Goal: Check status: Check status

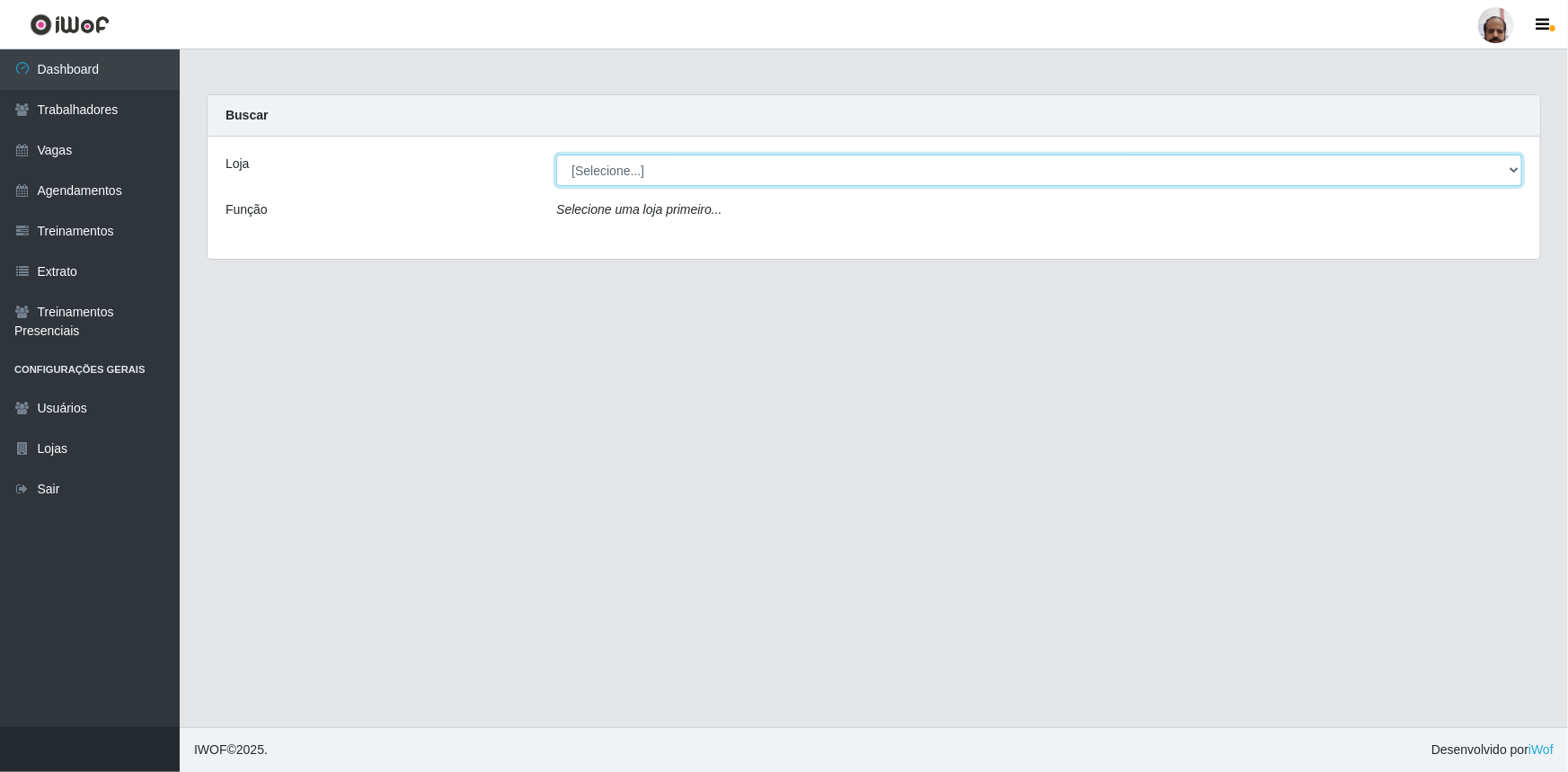
drag, startPoint x: 1511, startPoint y: 165, endPoint x: 1486, endPoint y: 168, distance: 25.2
click at [1511, 166] on select "[Selecione...] Mar Vermelho - Loja 05" at bounding box center [1040, 170] width 966 height 31
select select "252"
click at [557, 154] on select "[Selecione...] Mar Vermelho - Loja 05" at bounding box center [1040, 170] width 966 height 31
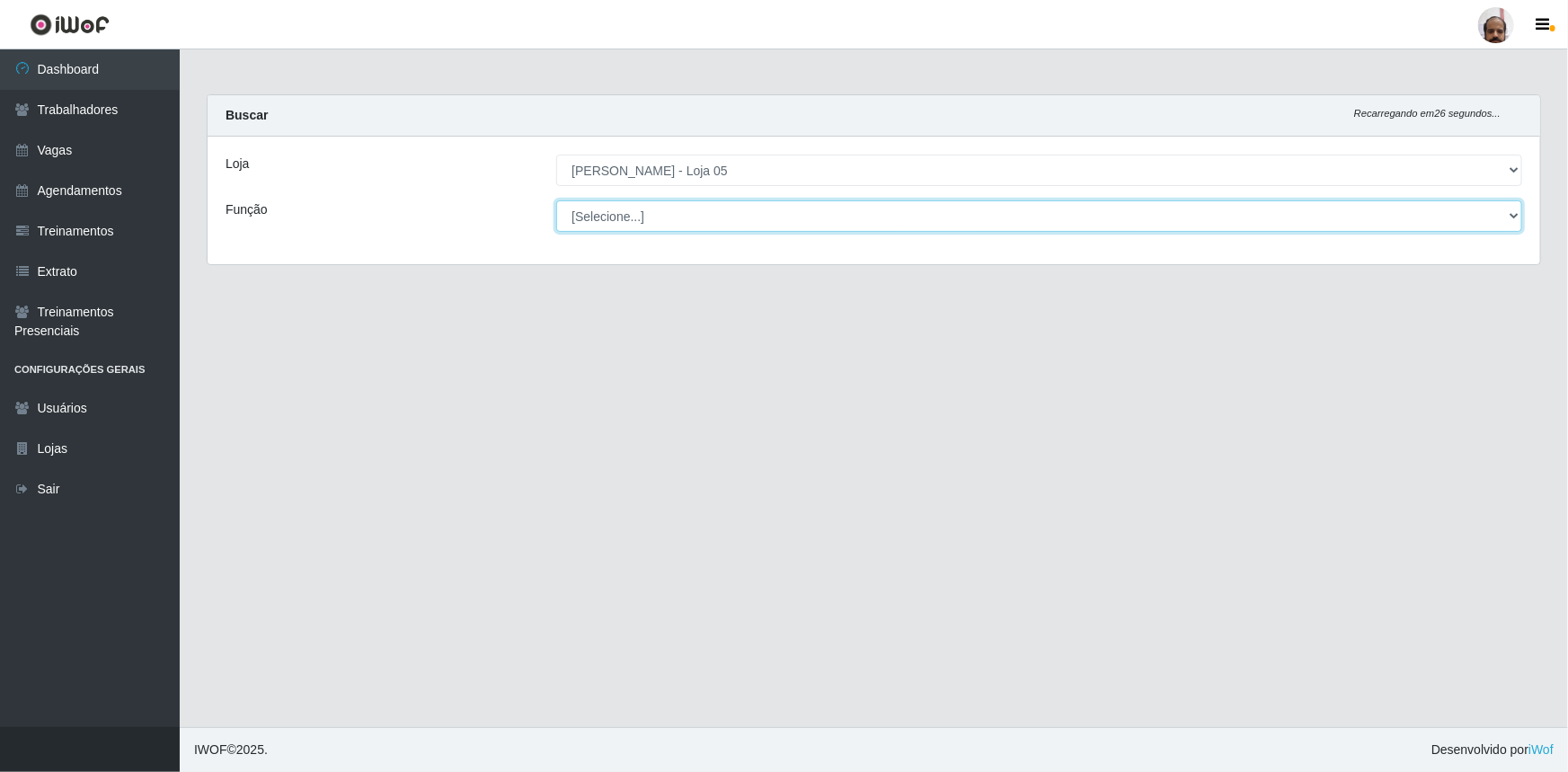
click at [1516, 213] on select "[Selecione...] ASG ASG + ASG ++ Auxiliar de Depósito Auxiliar de Depósito + Aux…" at bounding box center [1040, 216] width 966 height 31
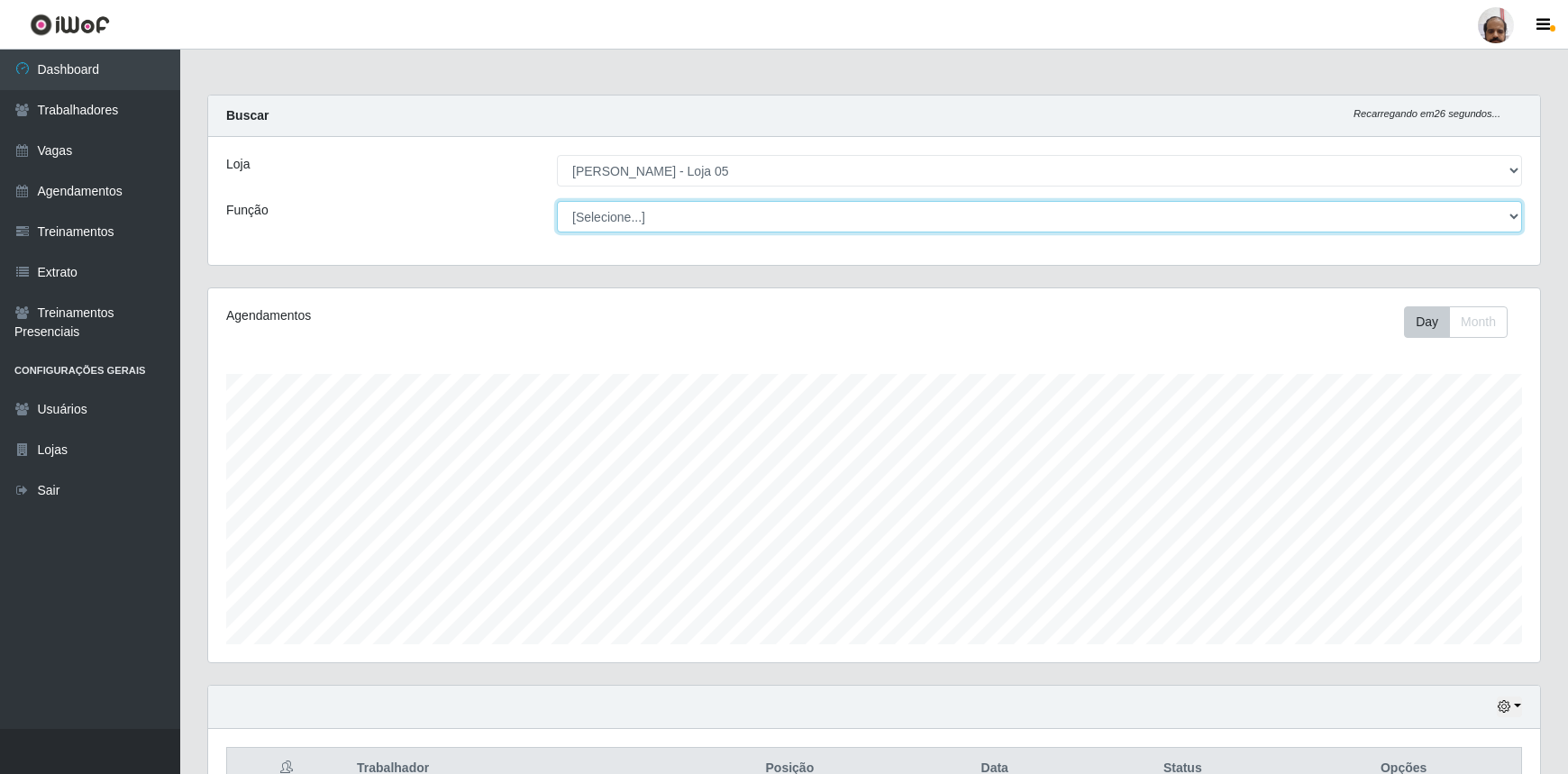
scroll to position [374, 1332]
click at [557, 201] on select "[Selecione...] ASG ASG + ASG ++ Auxiliar de Depósito Auxiliar de Depósito + Aux…" at bounding box center [1040, 217] width 965 height 31
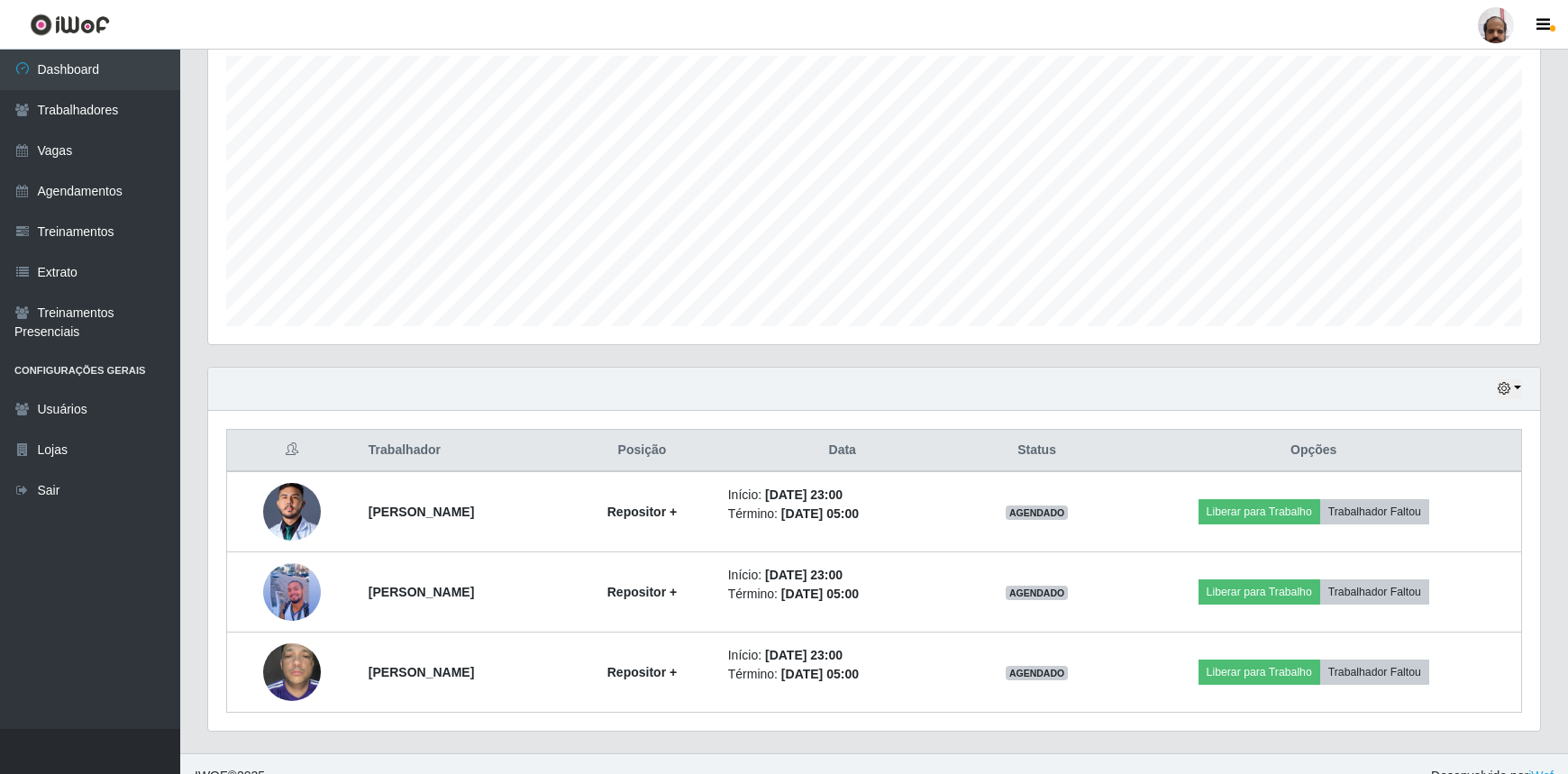
scroll to position [341, 0]
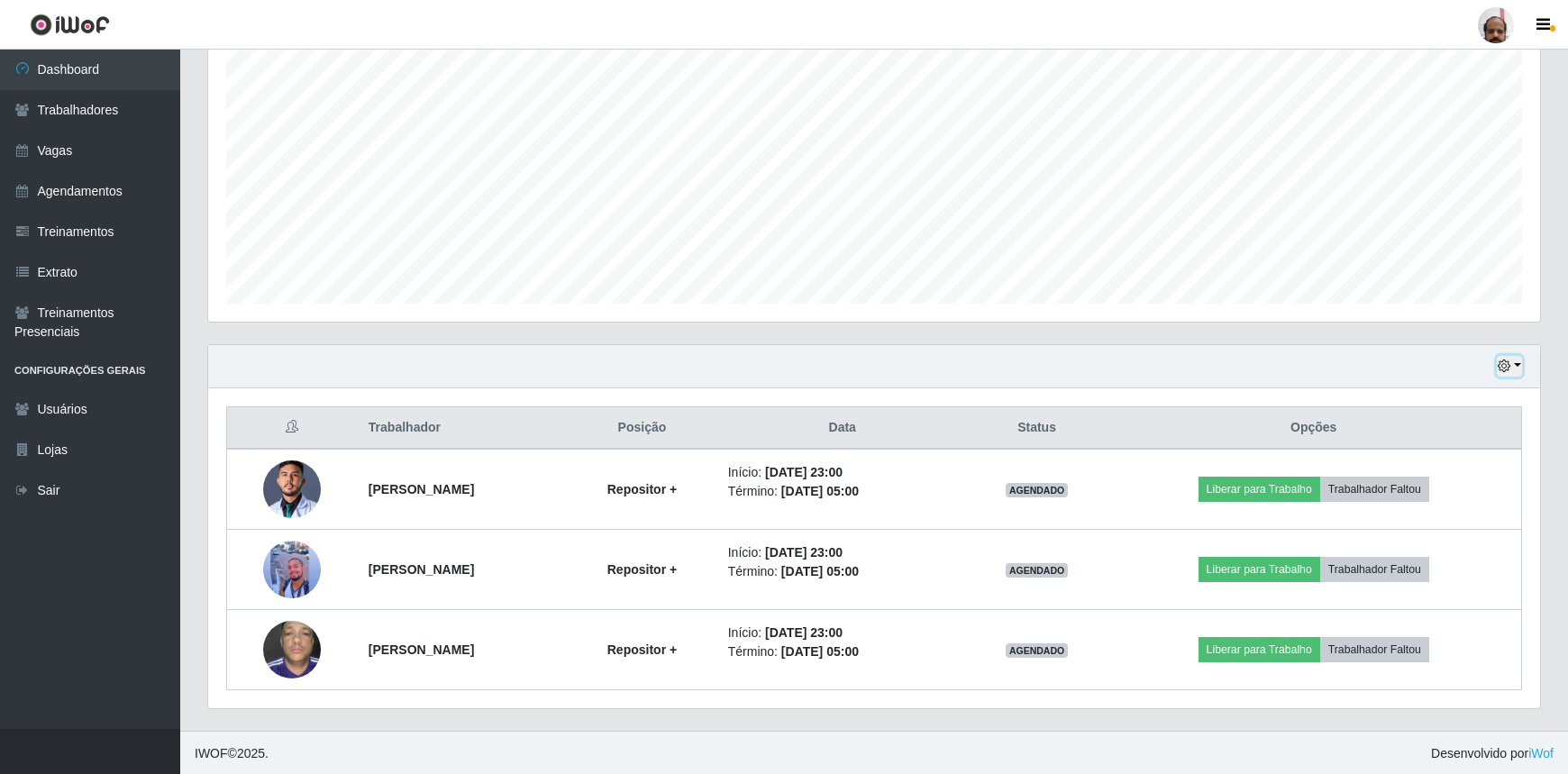
click at [1515, 368] on button "button" at bounding box center [1509, 366] width 25 height 21
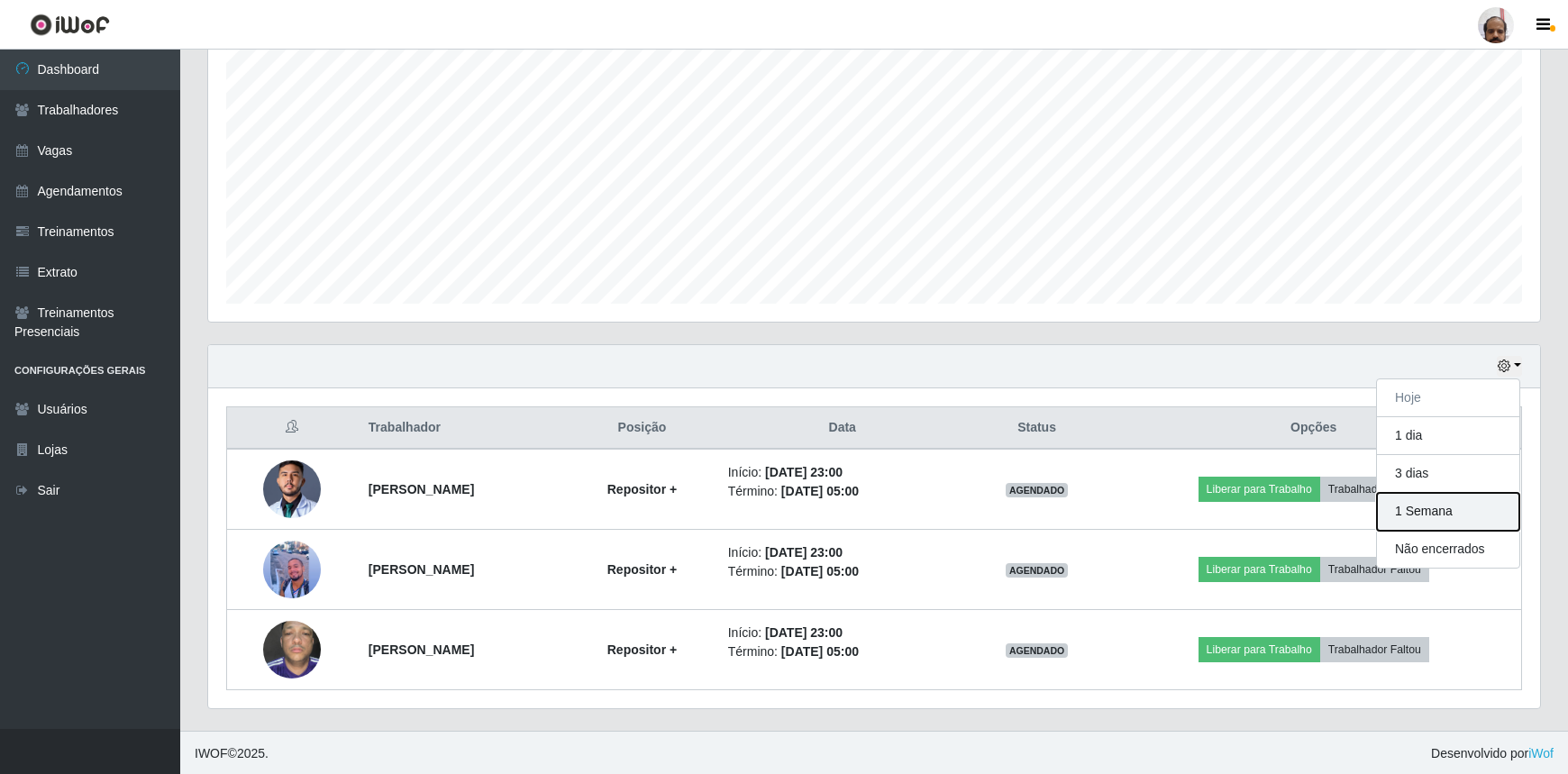
click at [1406, 514] on button "1 Semana" at bounding box center [1448, 511] width 143 height 38
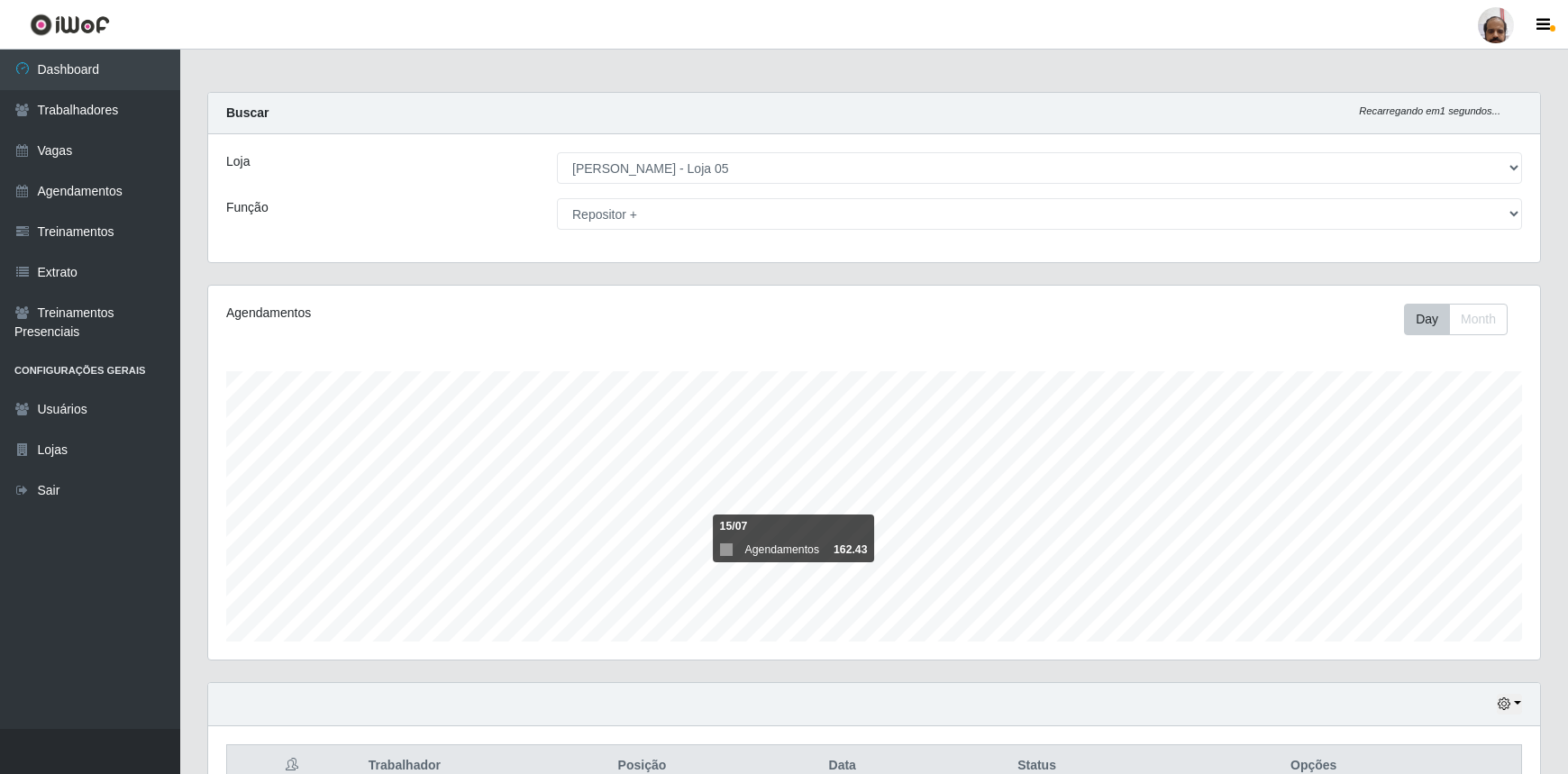
scroll to position [0, 0]
click at [1511, 215] on select "[Selecione...] ASG ASG + ASG ++ Auxiliar de Depósito Auxiliar de Depósito + Aux…" at bounding box center [1040, 217] width 965 height 31
select select "[Selecione...]"
click at [557, 201] on select "[Selecione...] ASG ASG + ASG ++ Auxiliar de Depósito Auxiliar de Depósito + Aux…" at bounding box center [1040, 217] width 965 height 31
click at [1511, 705] on icon "button" at bounding box center [1504, 707] width 13 height 13
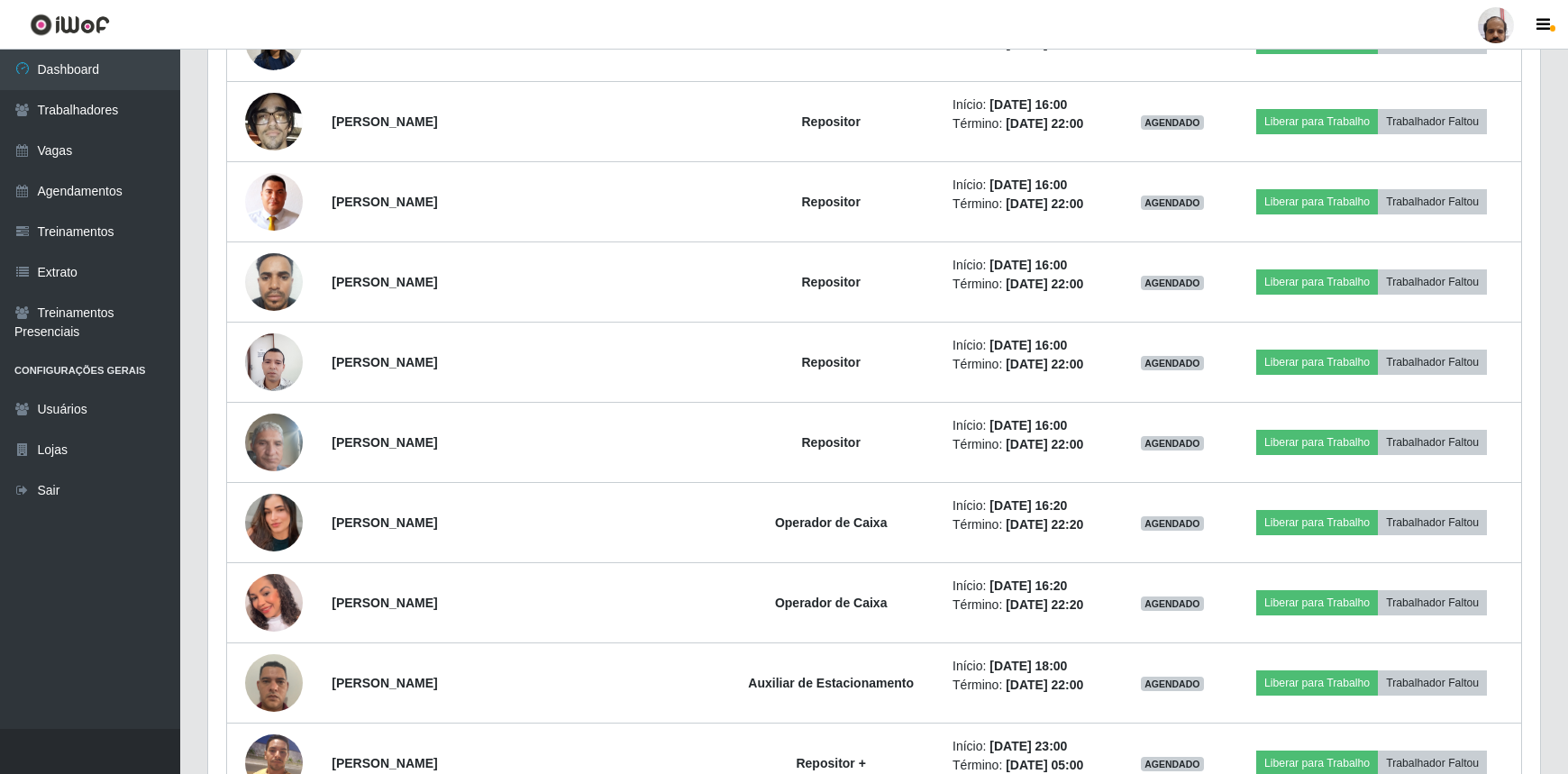
scroll to position [5819, 0]
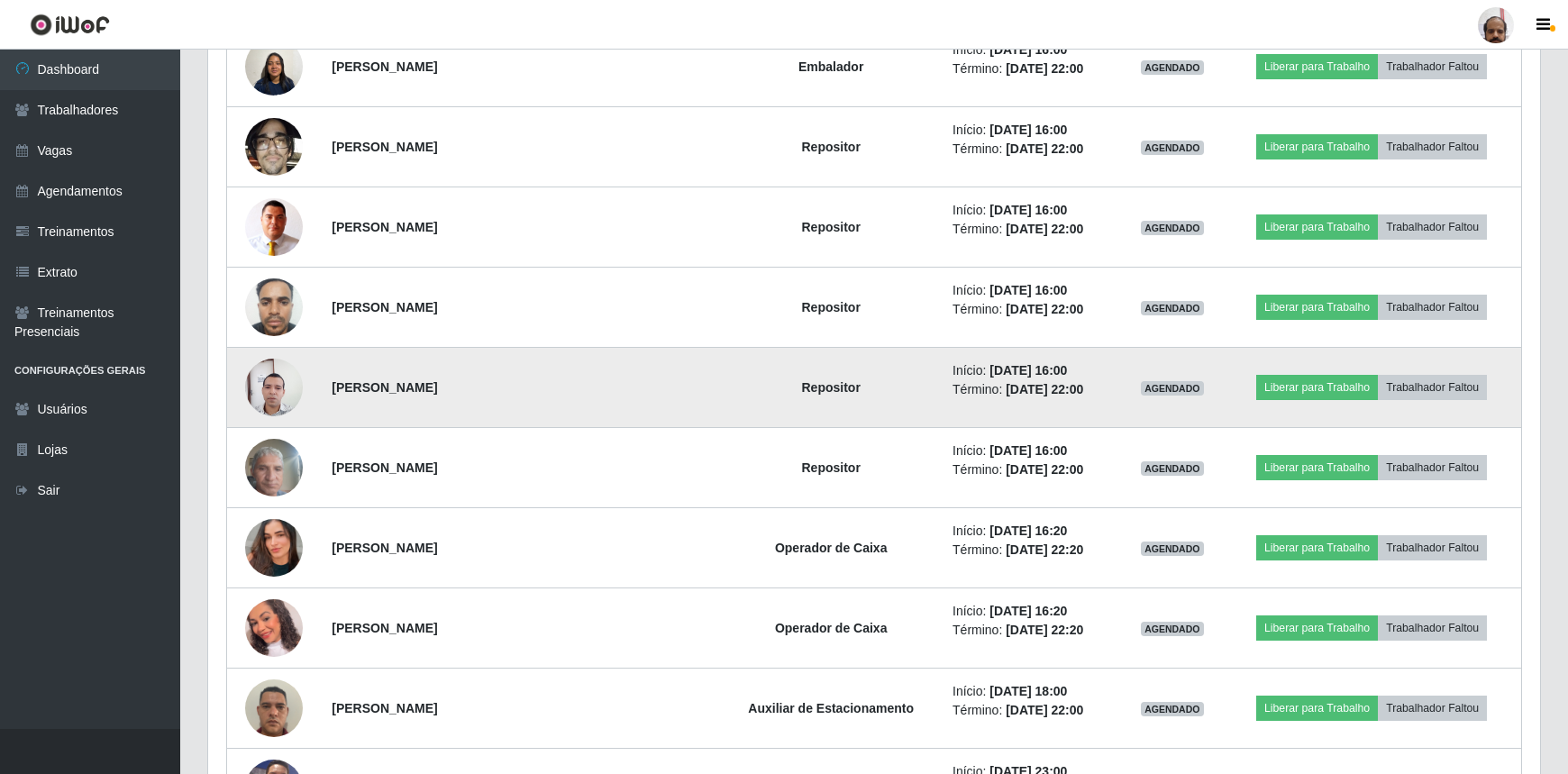
click at [277, 390] on img at bounding box center [274, 388] width 58 height 77
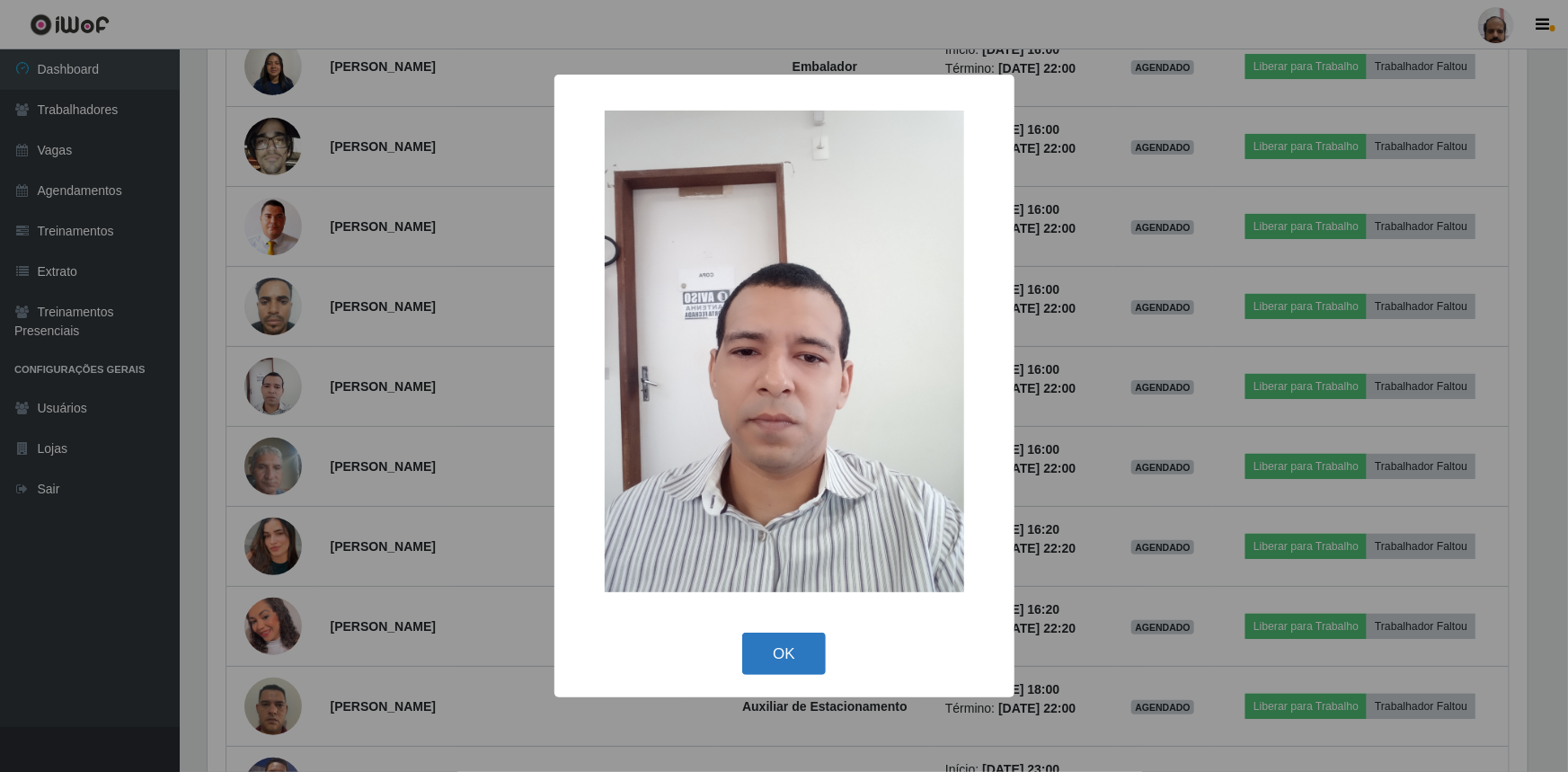
click at [784, 641] on button "OK" at bounding box center [784, 654] width 84 height 42
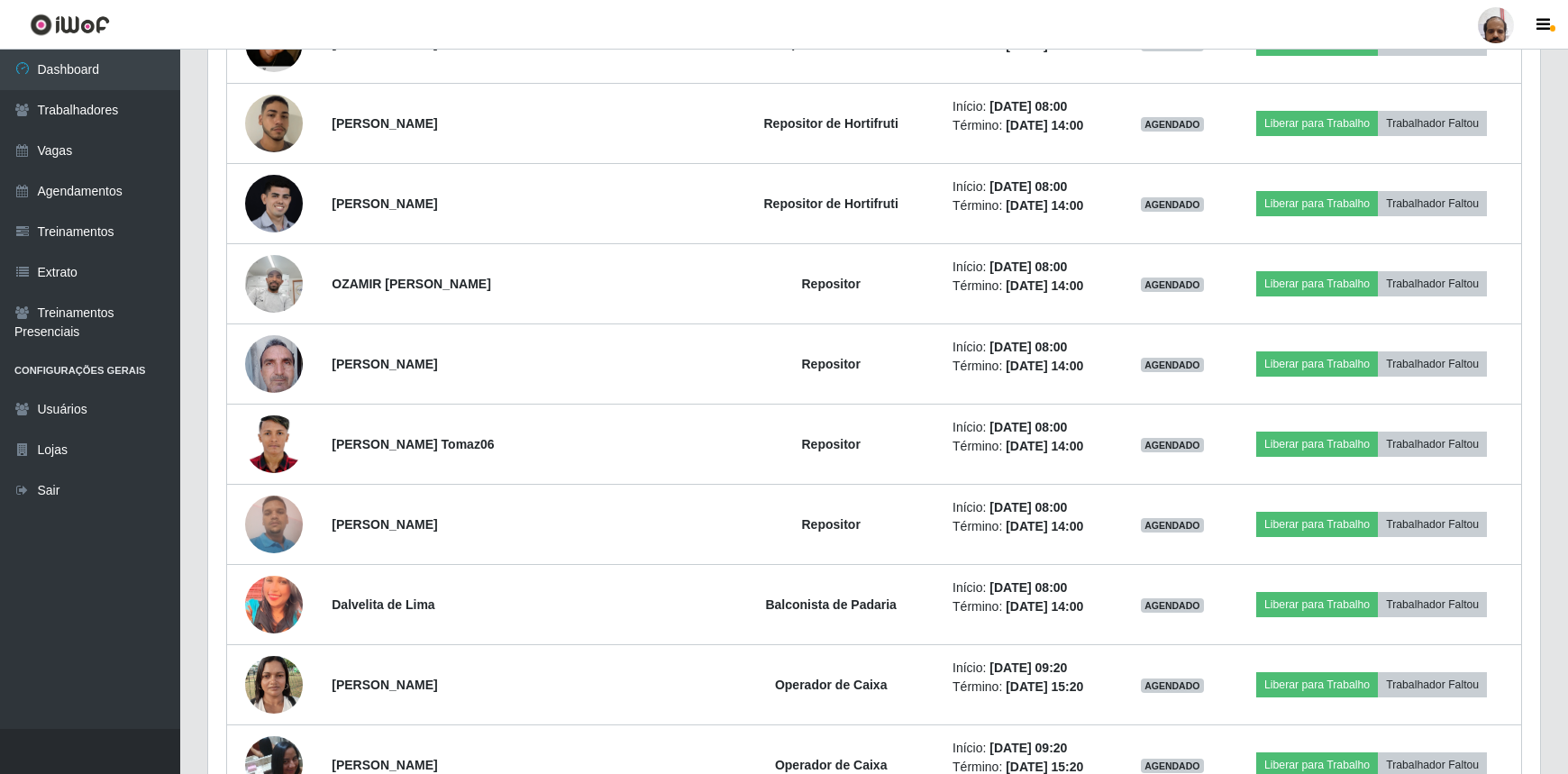
scroll to position [7294, 0]
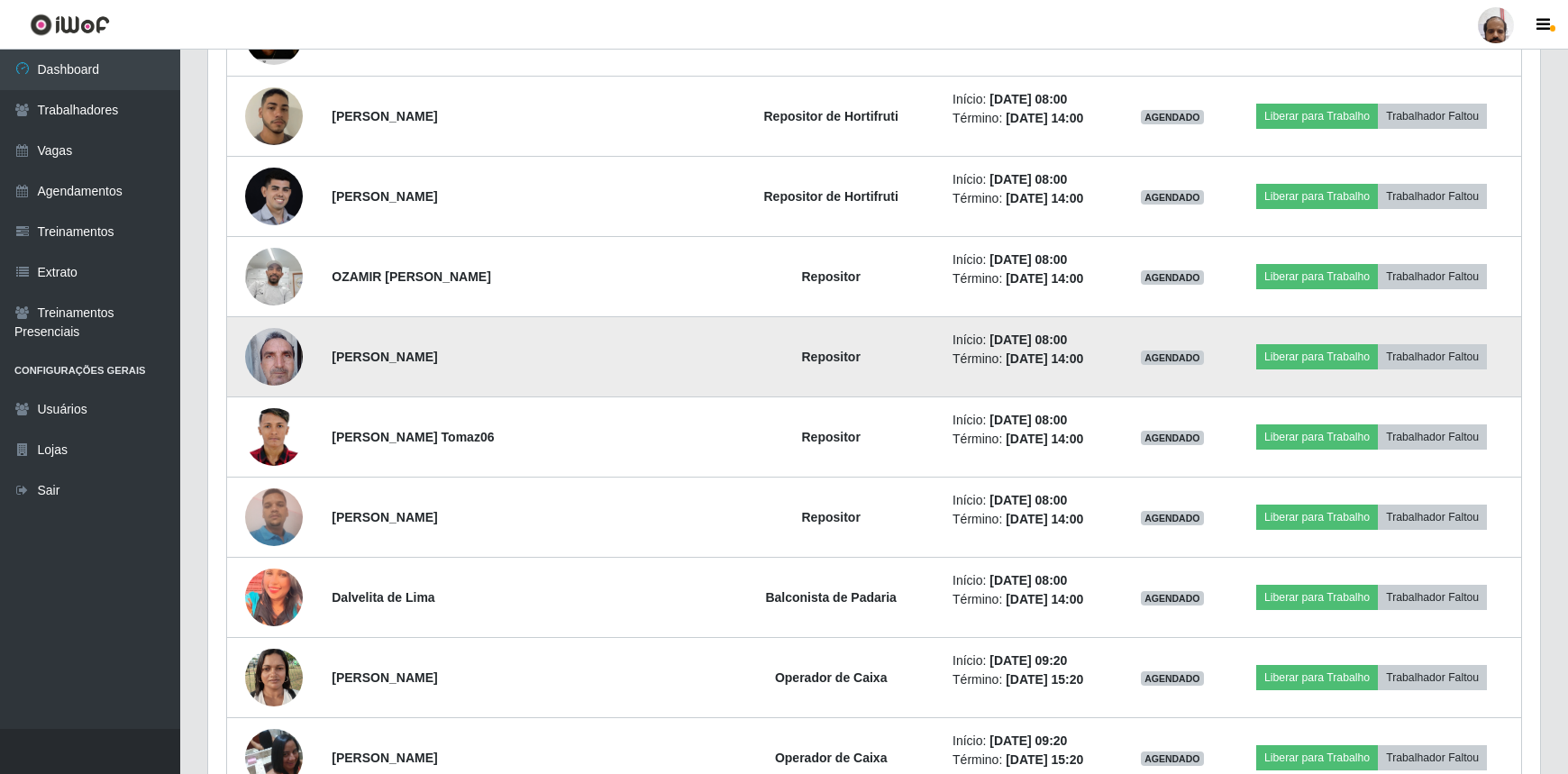
click at [273, 348] on img at bounding box center [274, 356] width 58 height 76
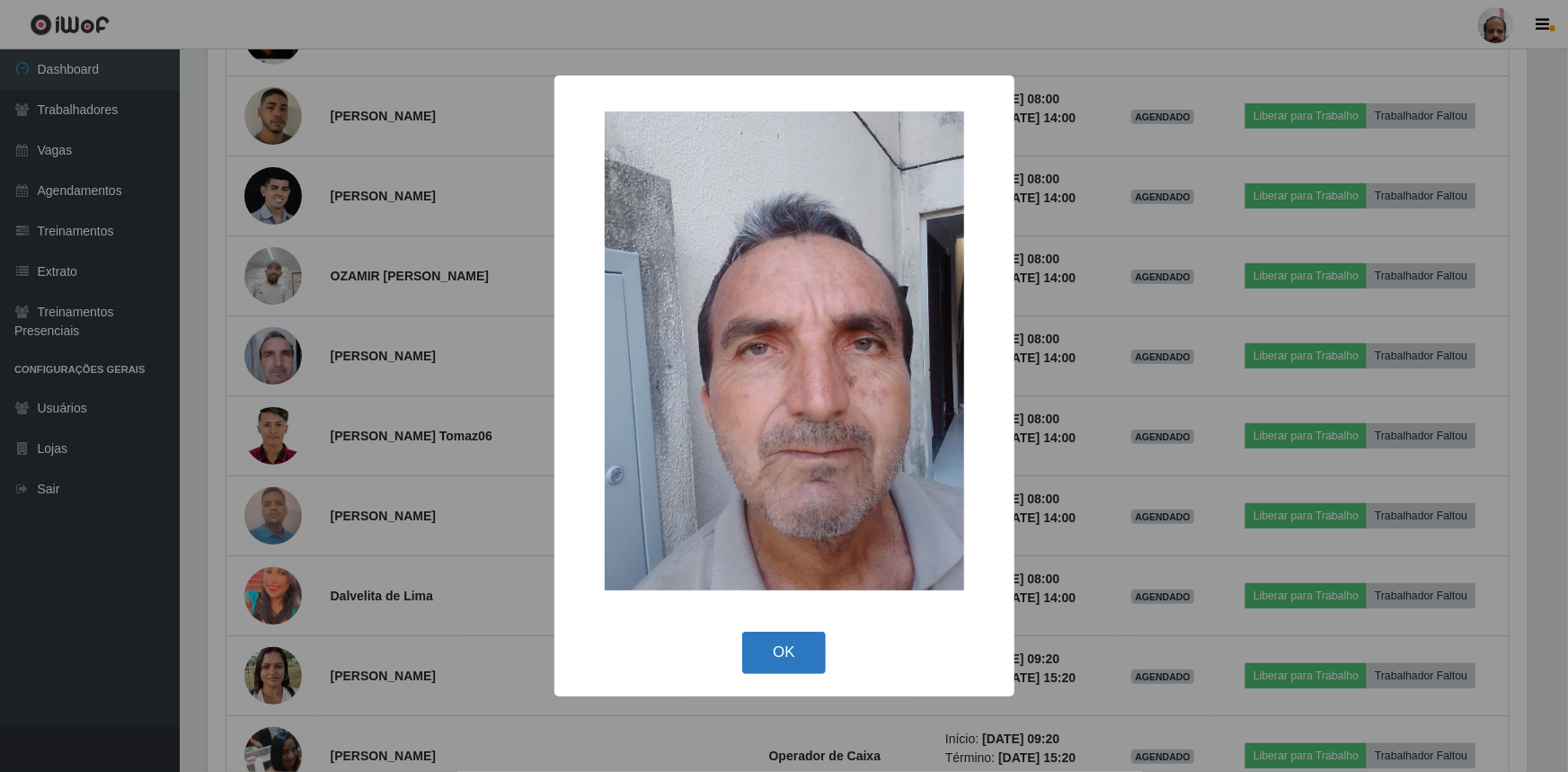
click at [793, 665] on button "OK" at bounding box center [784, 653] width 84 height 42
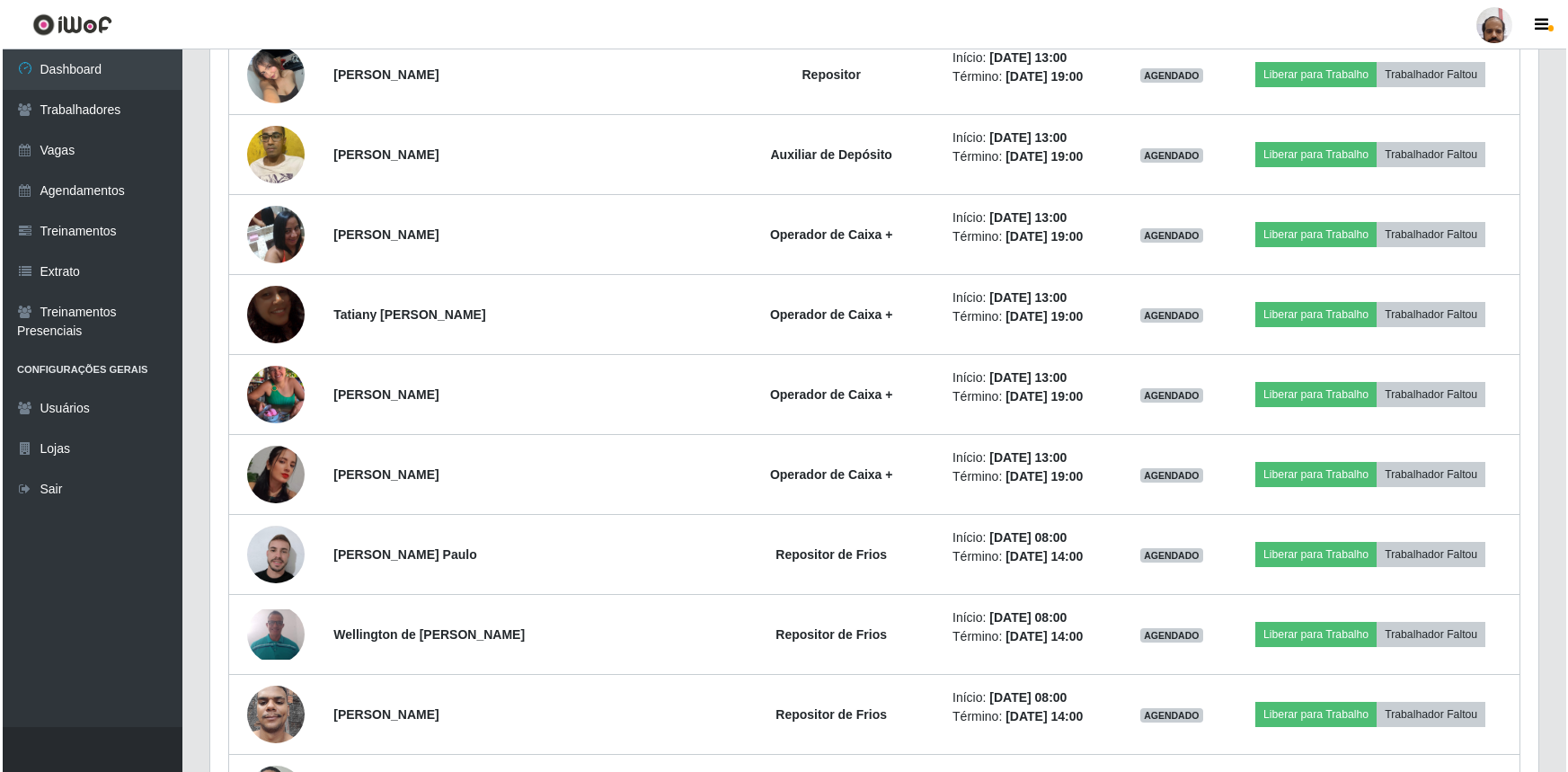
scroll to position [14306, 0]
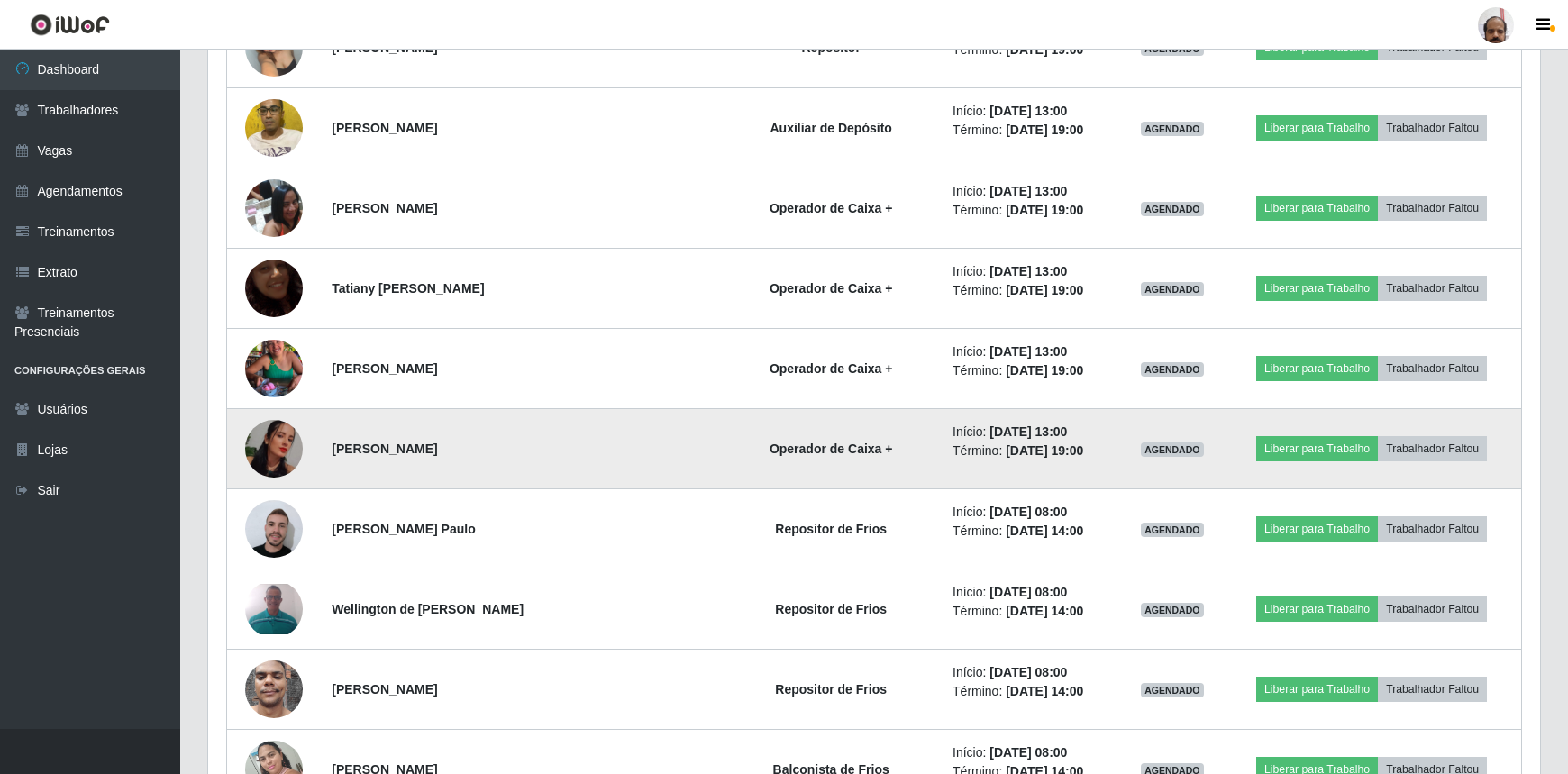
click at [275, 432] on img at bounding box center [274, 449] width 58 height 58
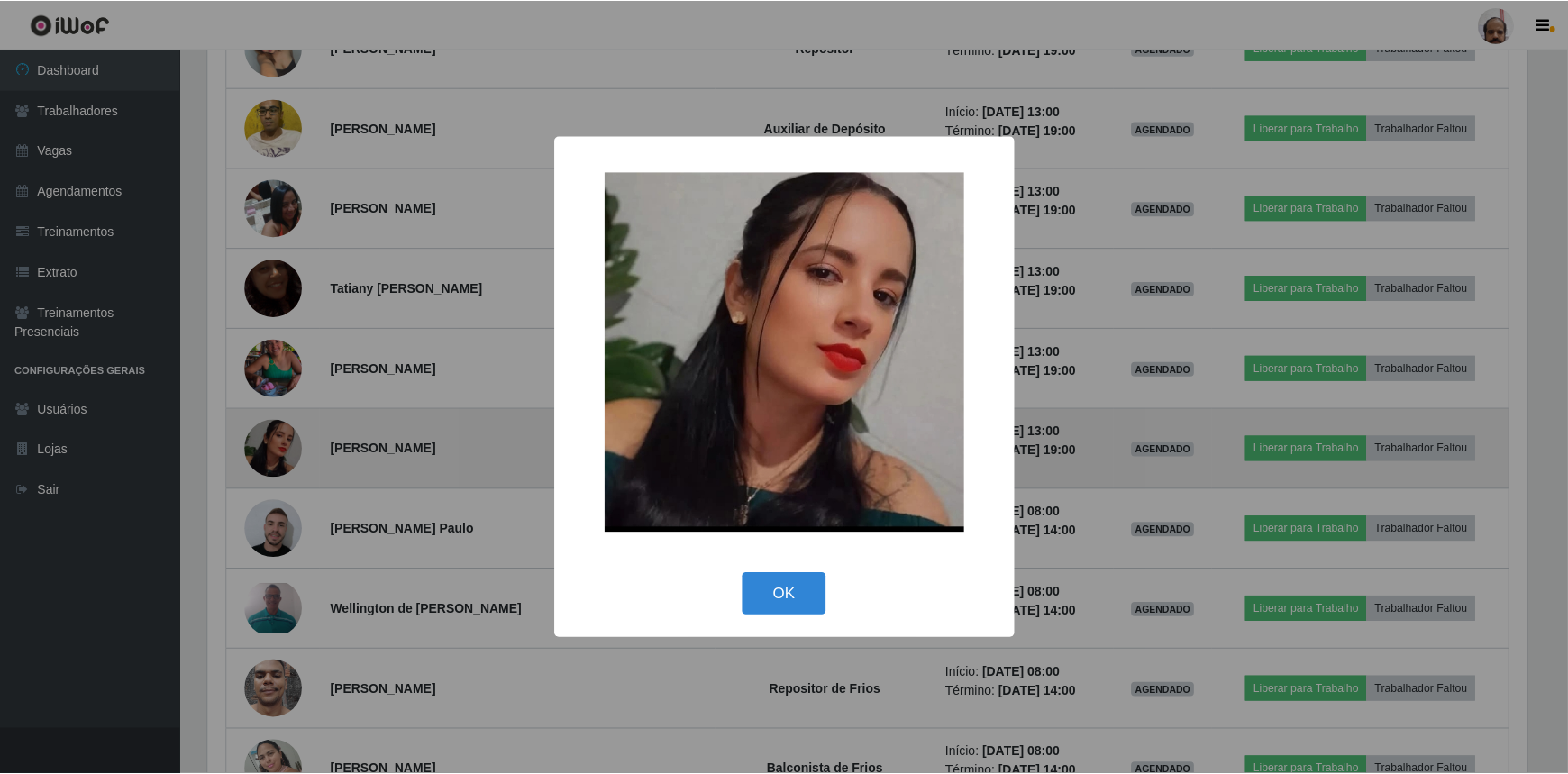
scroll to position [374, 1324]
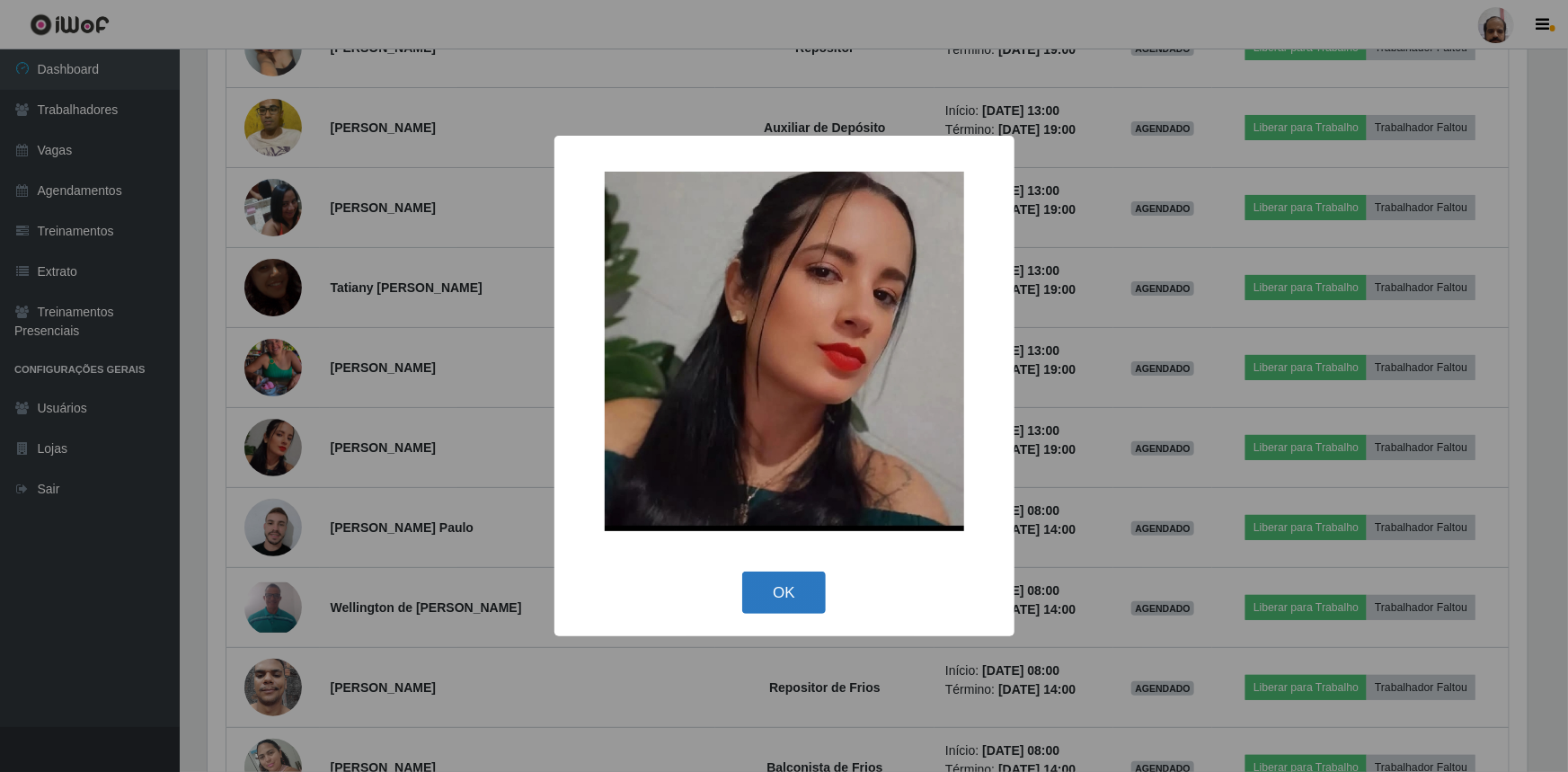
click at [790, 603] on button "OK" at bounding box center [784, 593] width 84 height 42
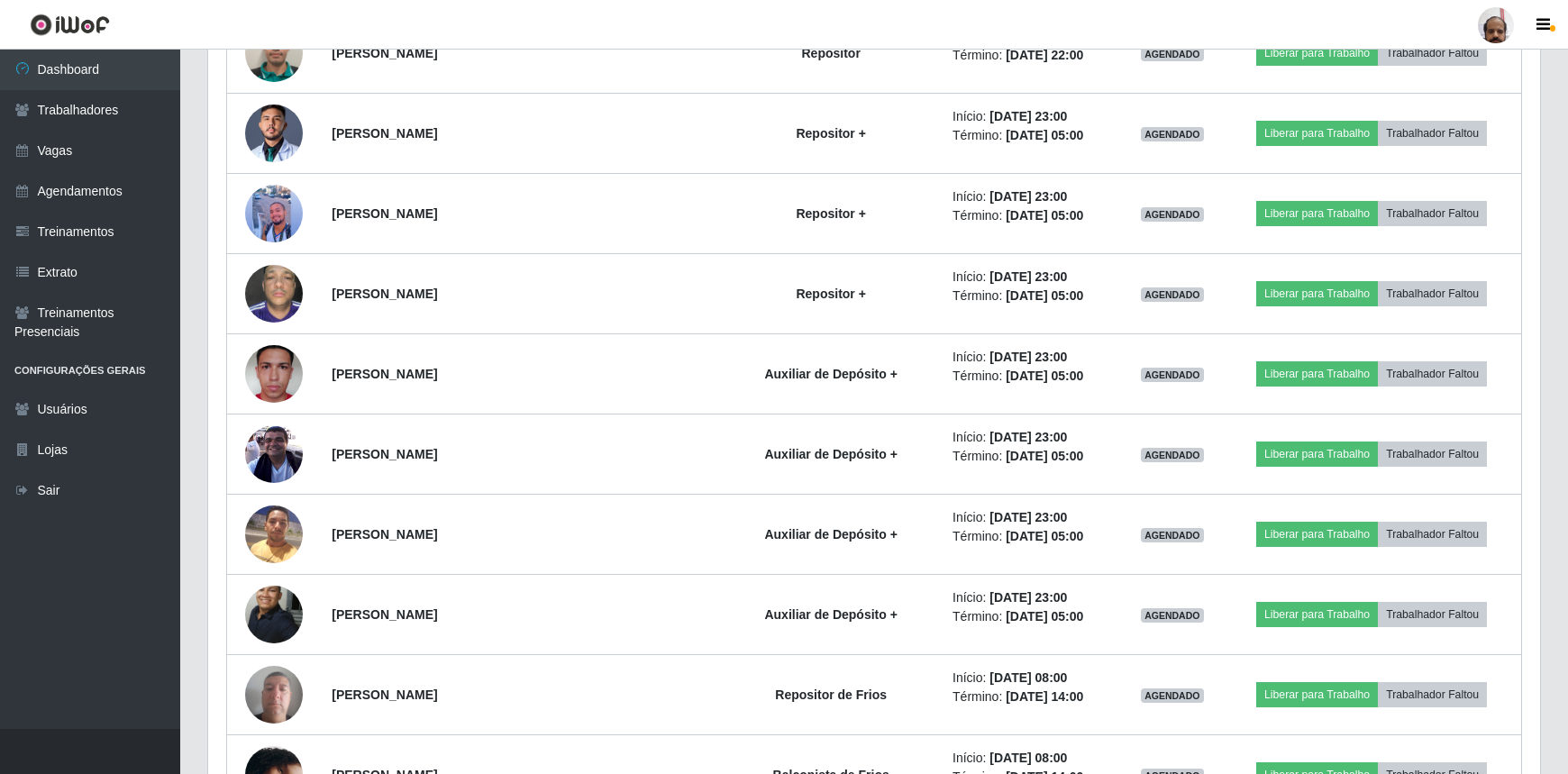
scroll to position [2540, 0]
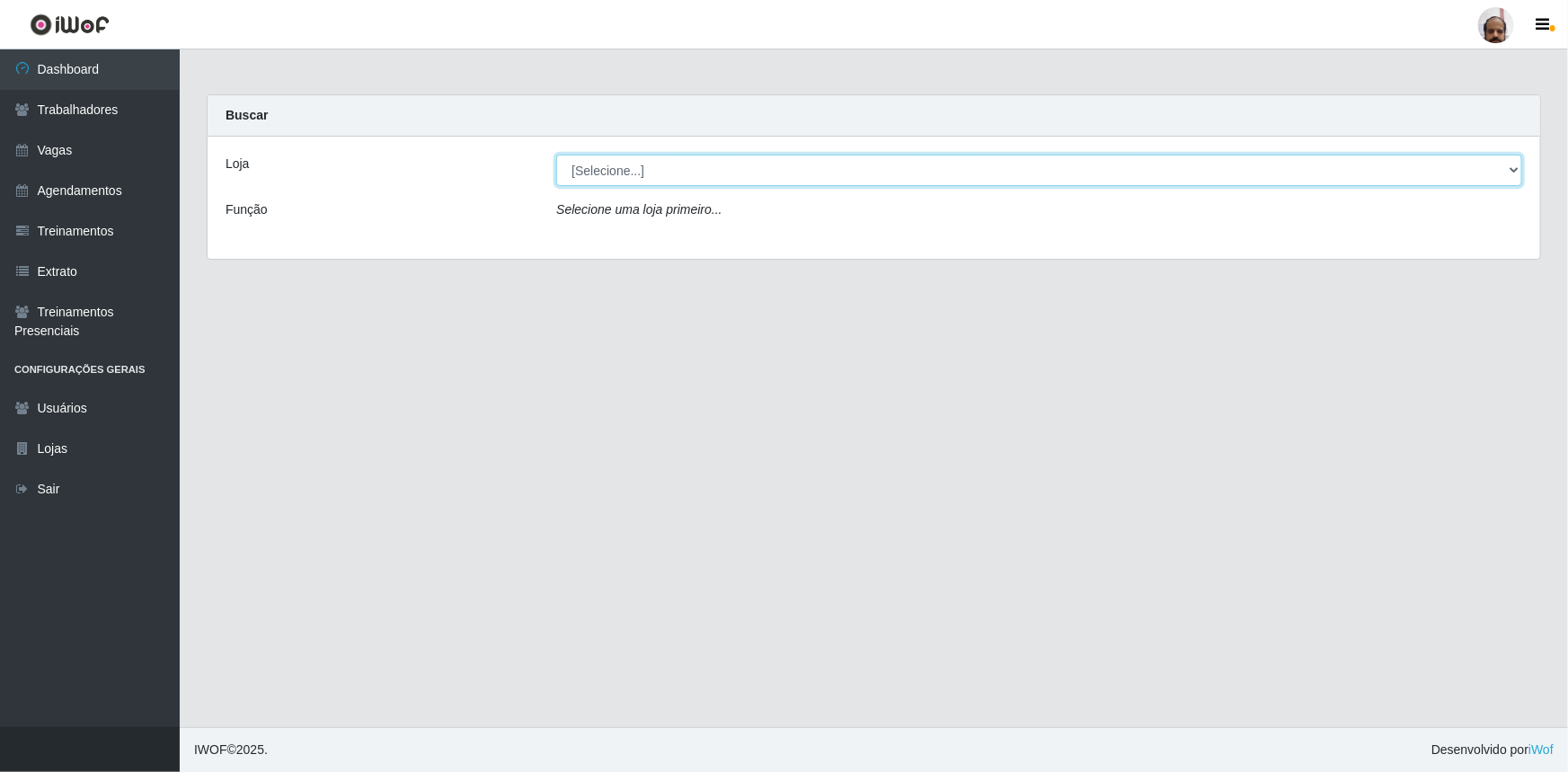
click at [1510, 175] on select "[Selecione...] Mar Vermelho - Loja 05" at bounding box center [1040, 170] width 966 height 31
select select "252"
click at [557, 154] on select "[Selecione...] Mar Vermelho - Loja 05" at bounding box center [1040, 170] width 966 height 31
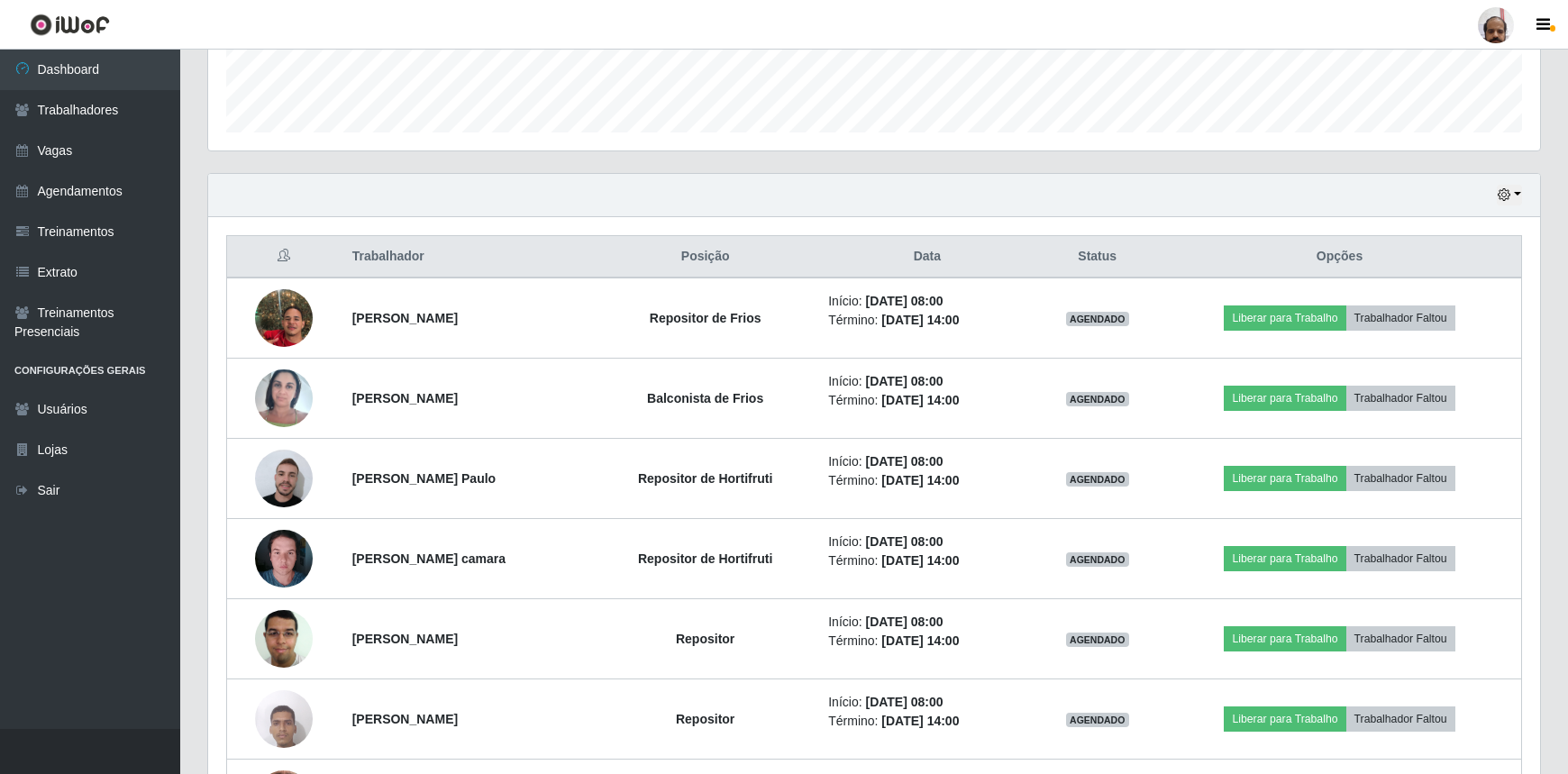
scroll to position [207, 0]
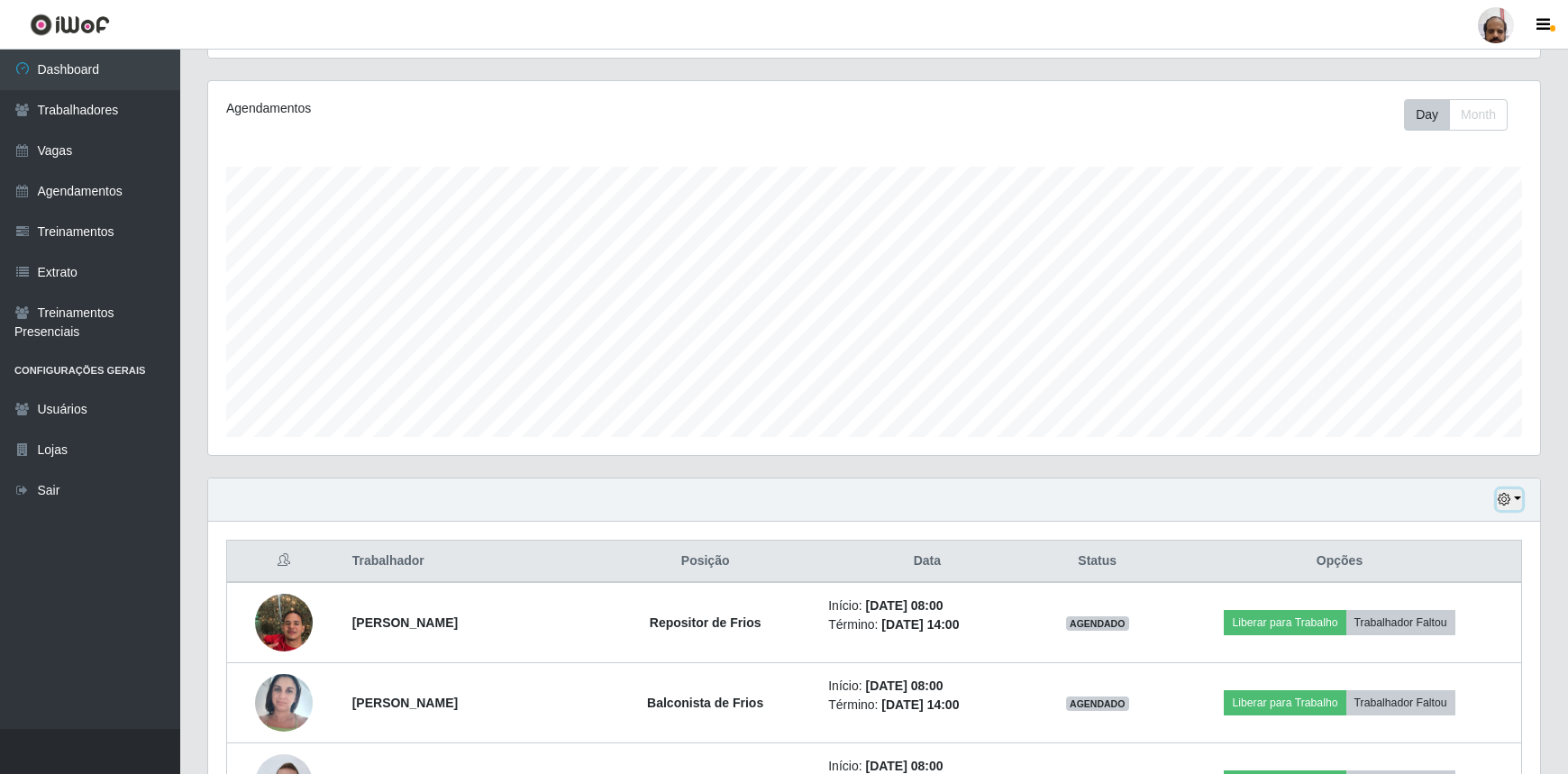
click at [1515, 498] on button "button" at bounding box center [1509, 499] width 25 height 21
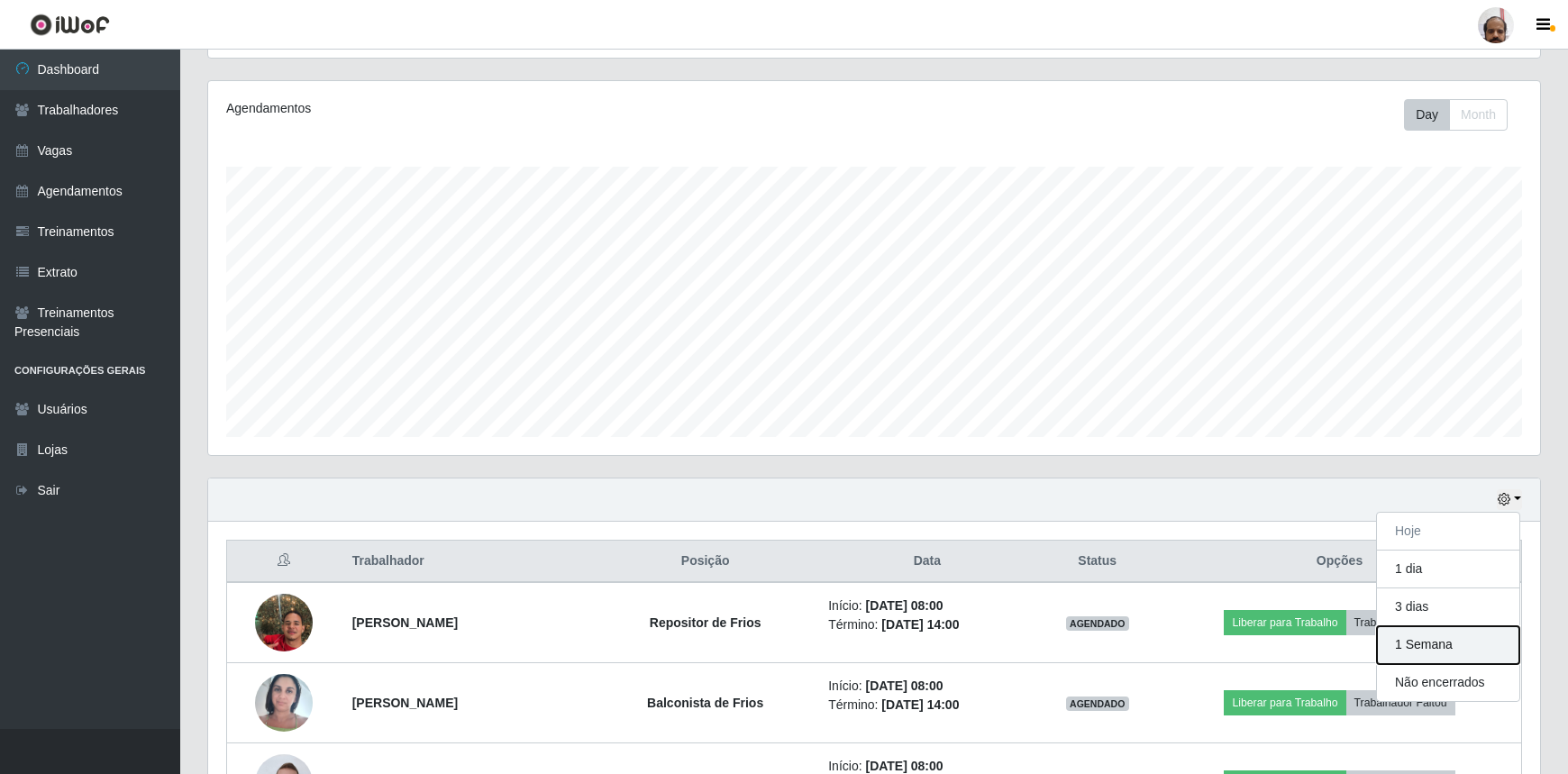
click at [1423, 649] on button "1 Semana" at bounding box center [1448, 645] width 143 height 38
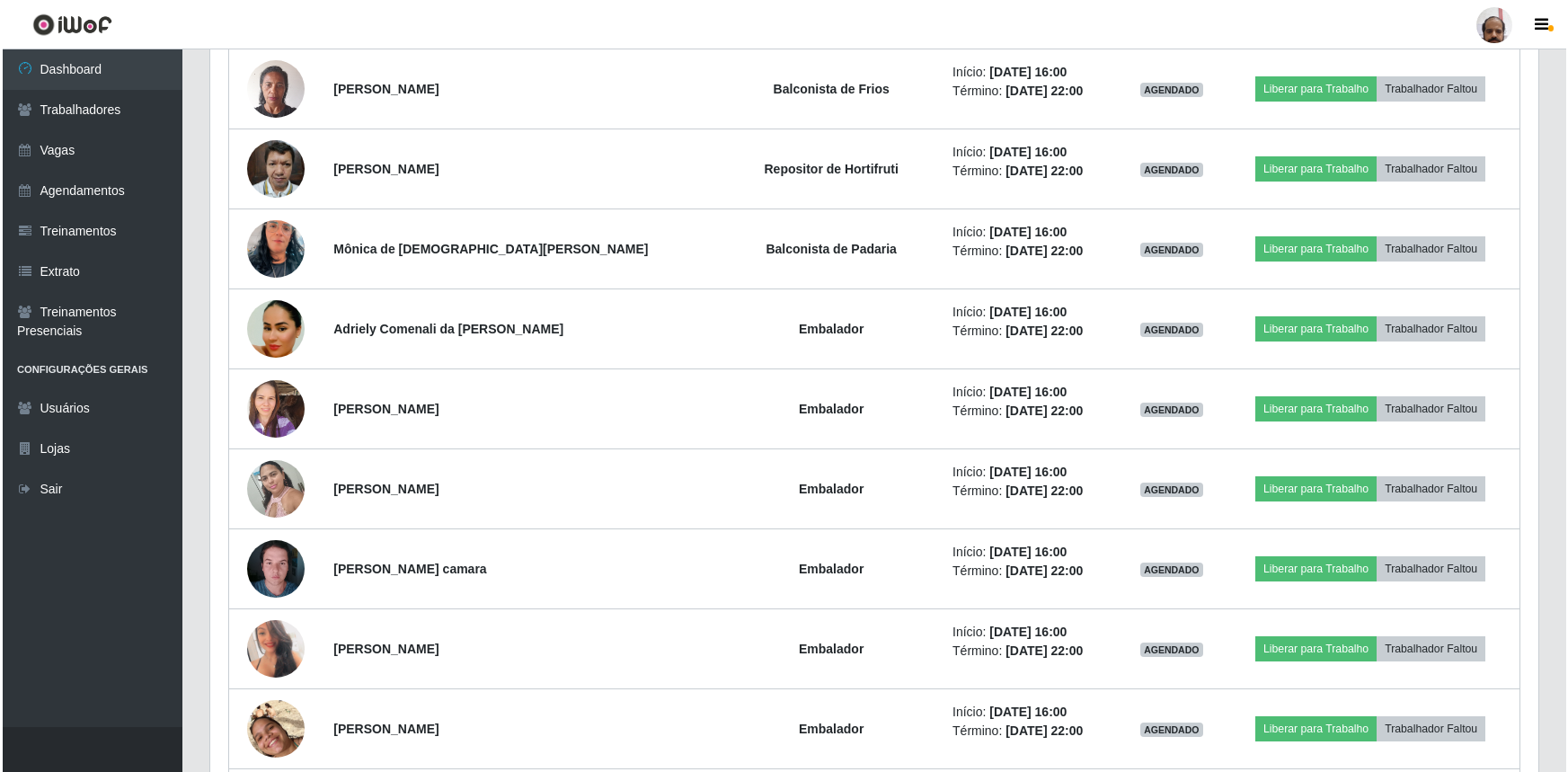
scroll to position [4822, 0]
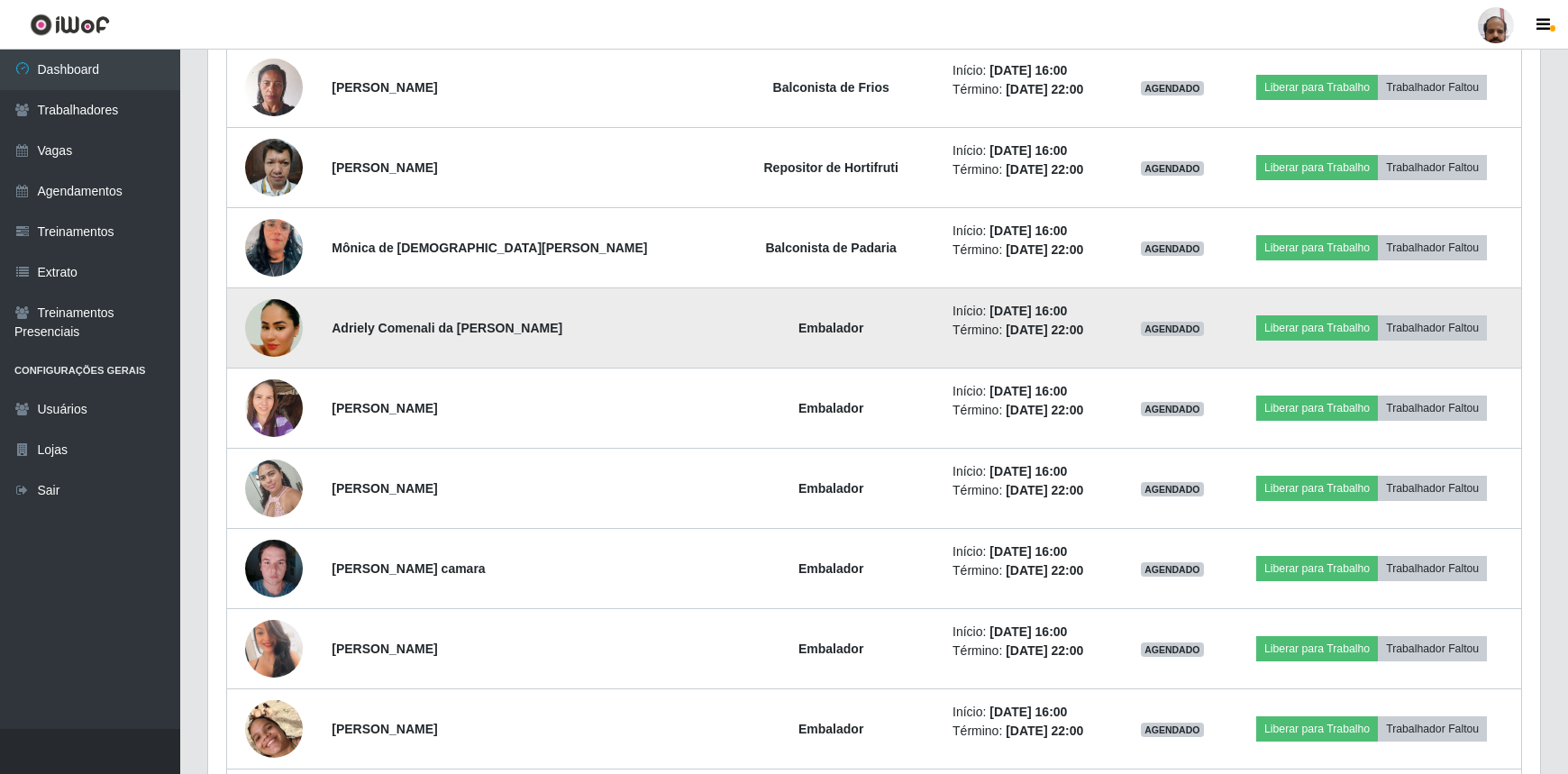
click at [275, 322] on img at bounding box center [274, 328] width 58 height 70
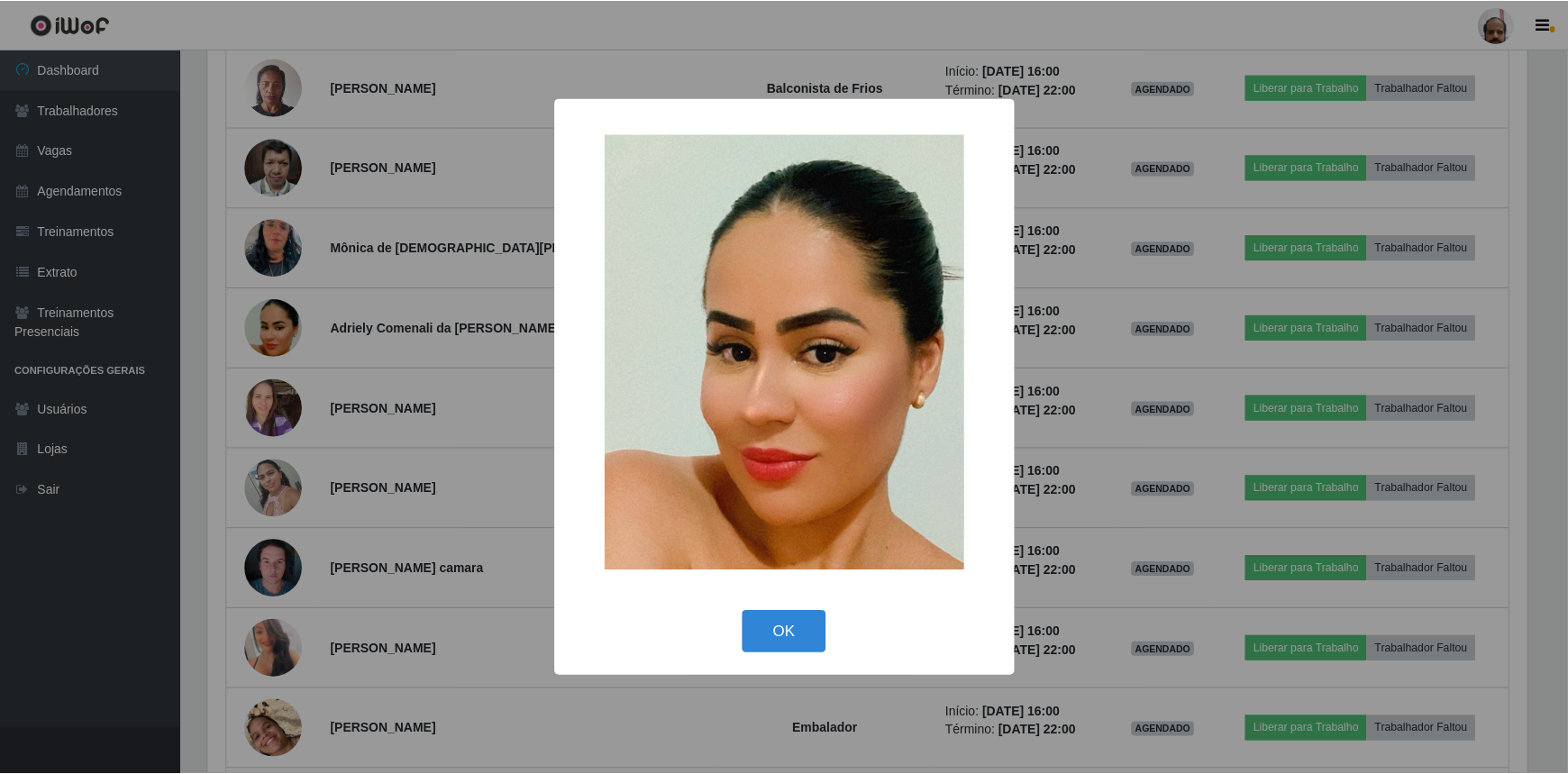
scroll to position [374, 1324]
click at [793, 625] on button "OK" at bounding box center [786, 632] width 84 height 42
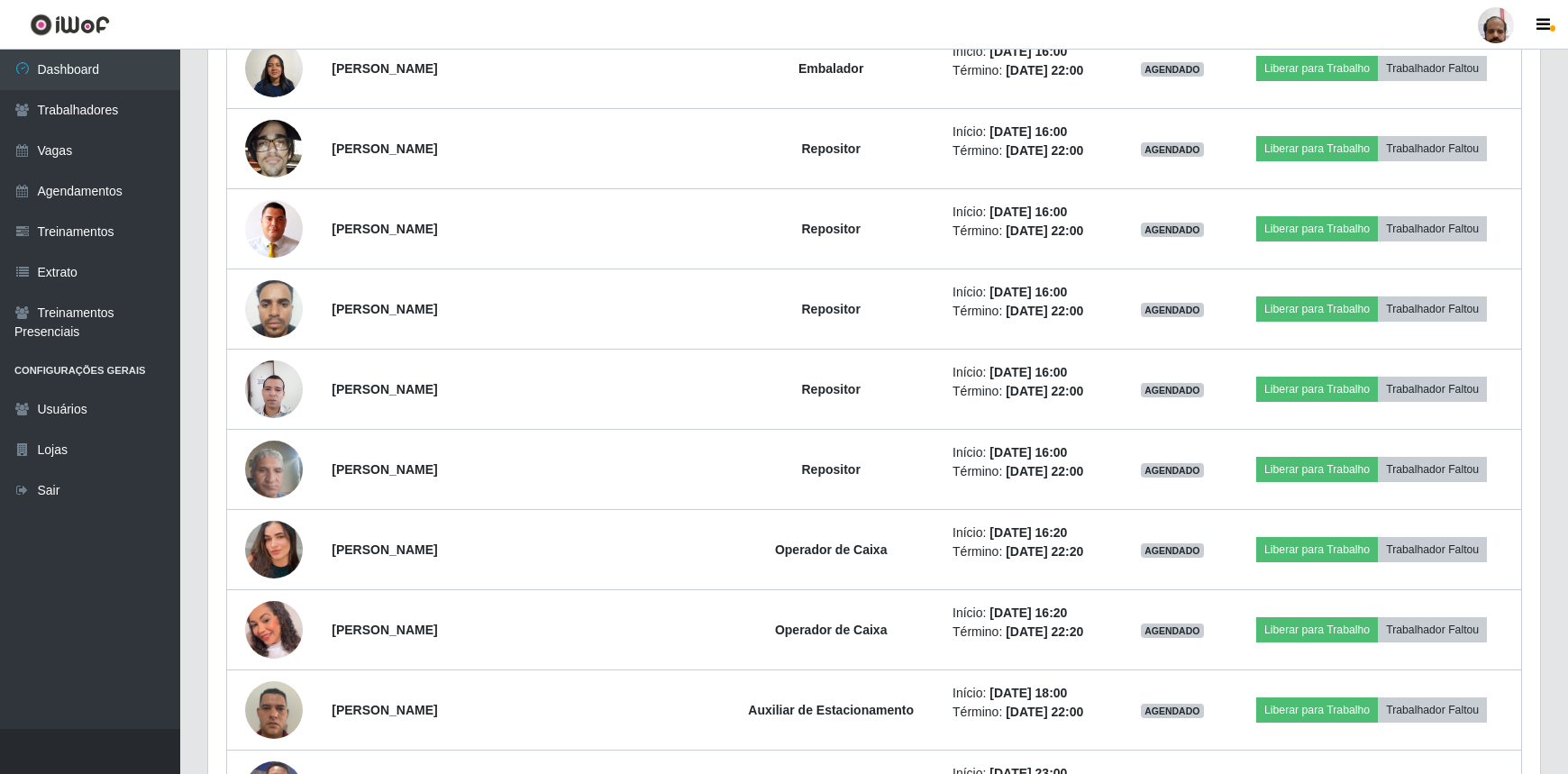
scroll to position [5819, 0]
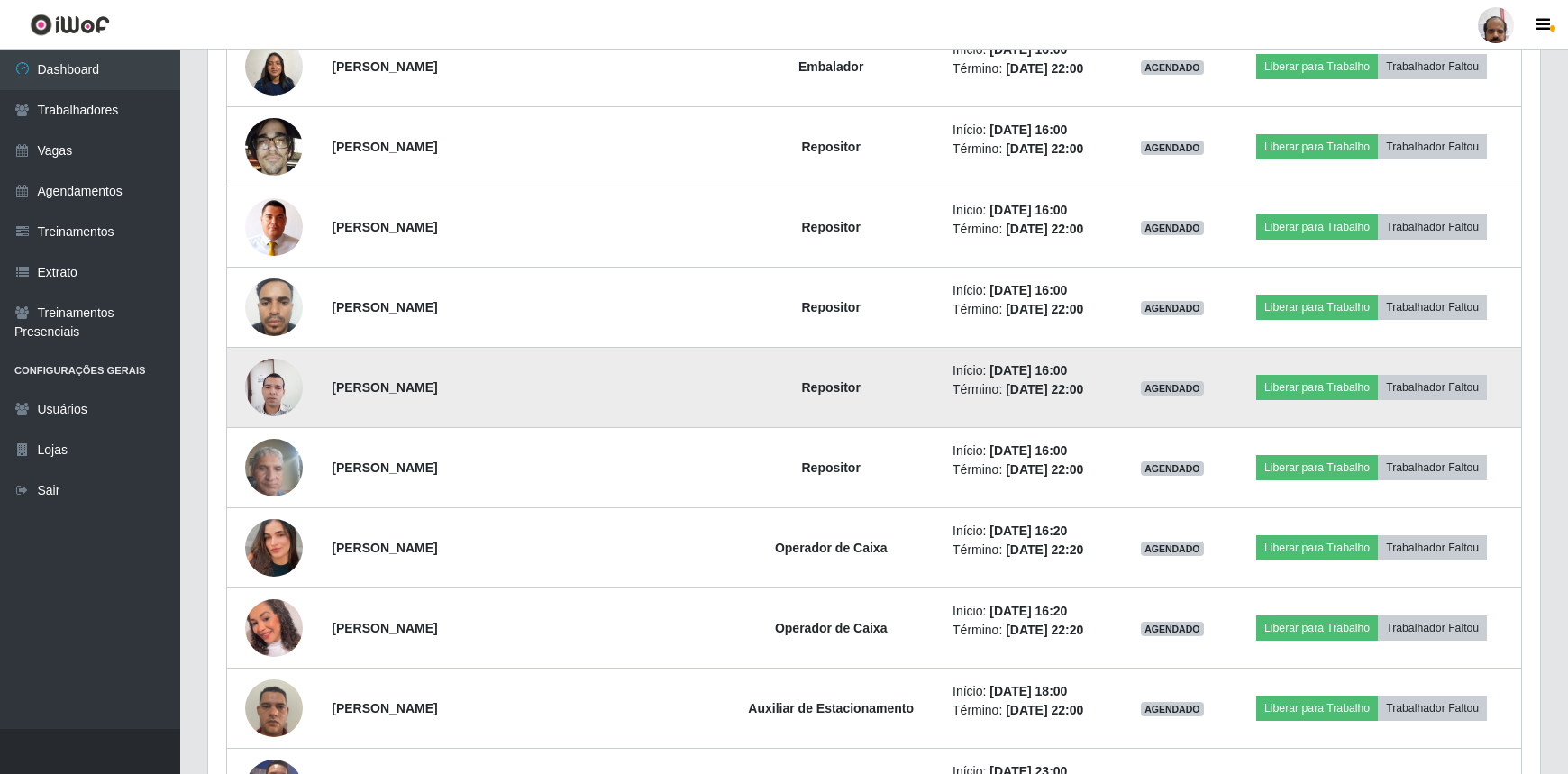
click at [282, 379] on img at bounding box center [274, 388] width 58 height 77
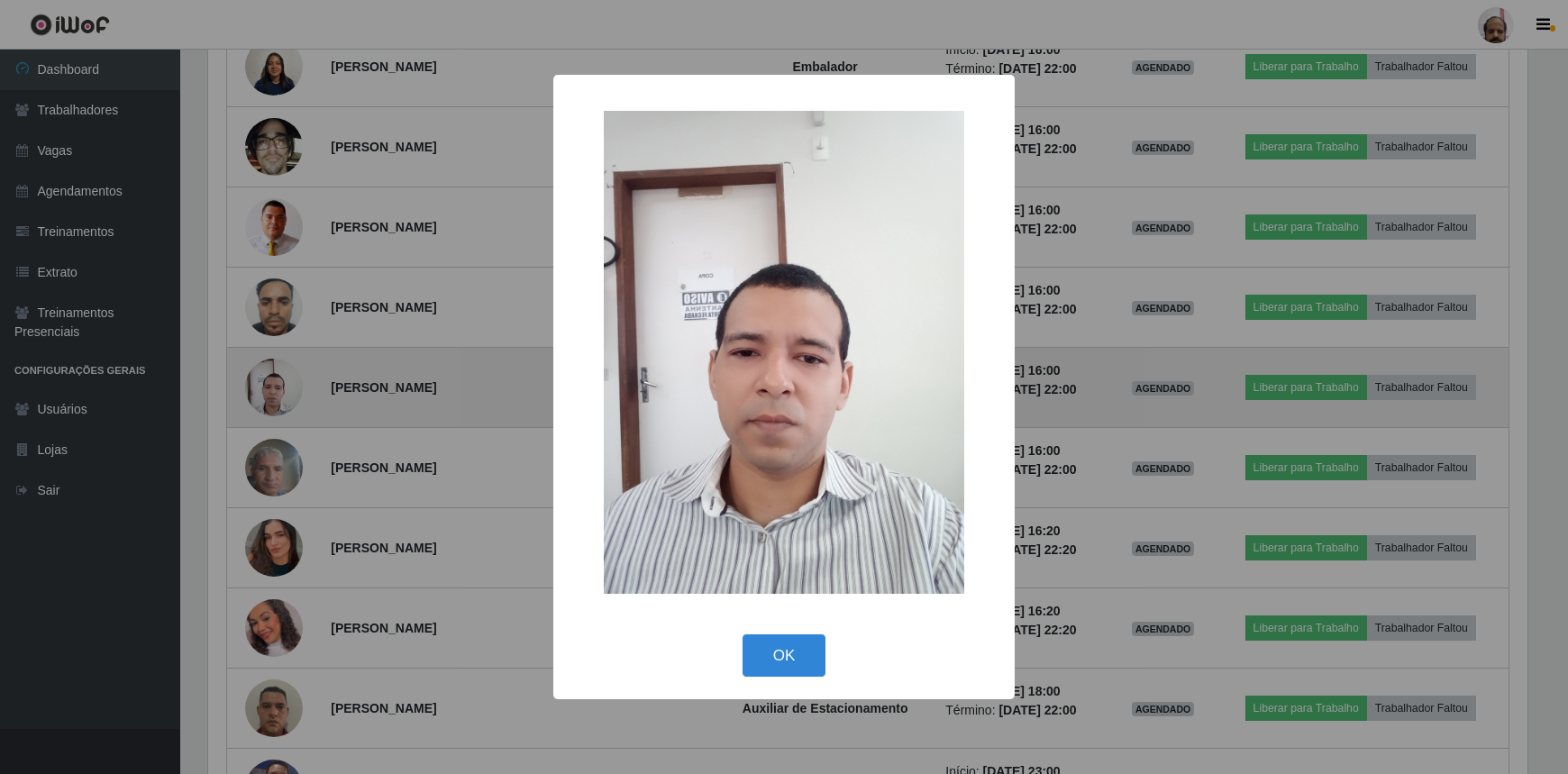
scroll to position [374, 1324]
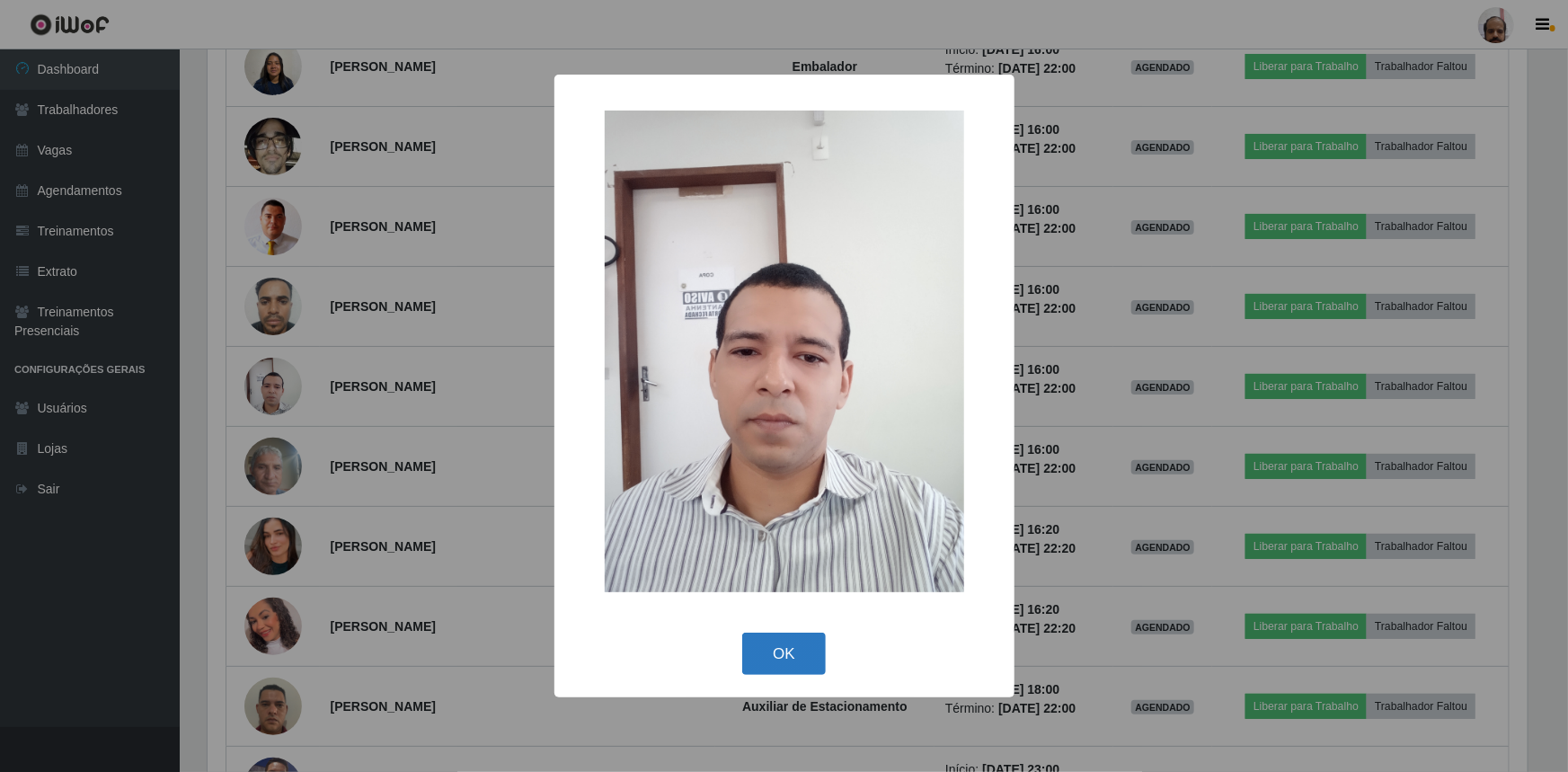
click at [800, 663] on button "OK" at bounding box center [784, 654] width 84 height 42
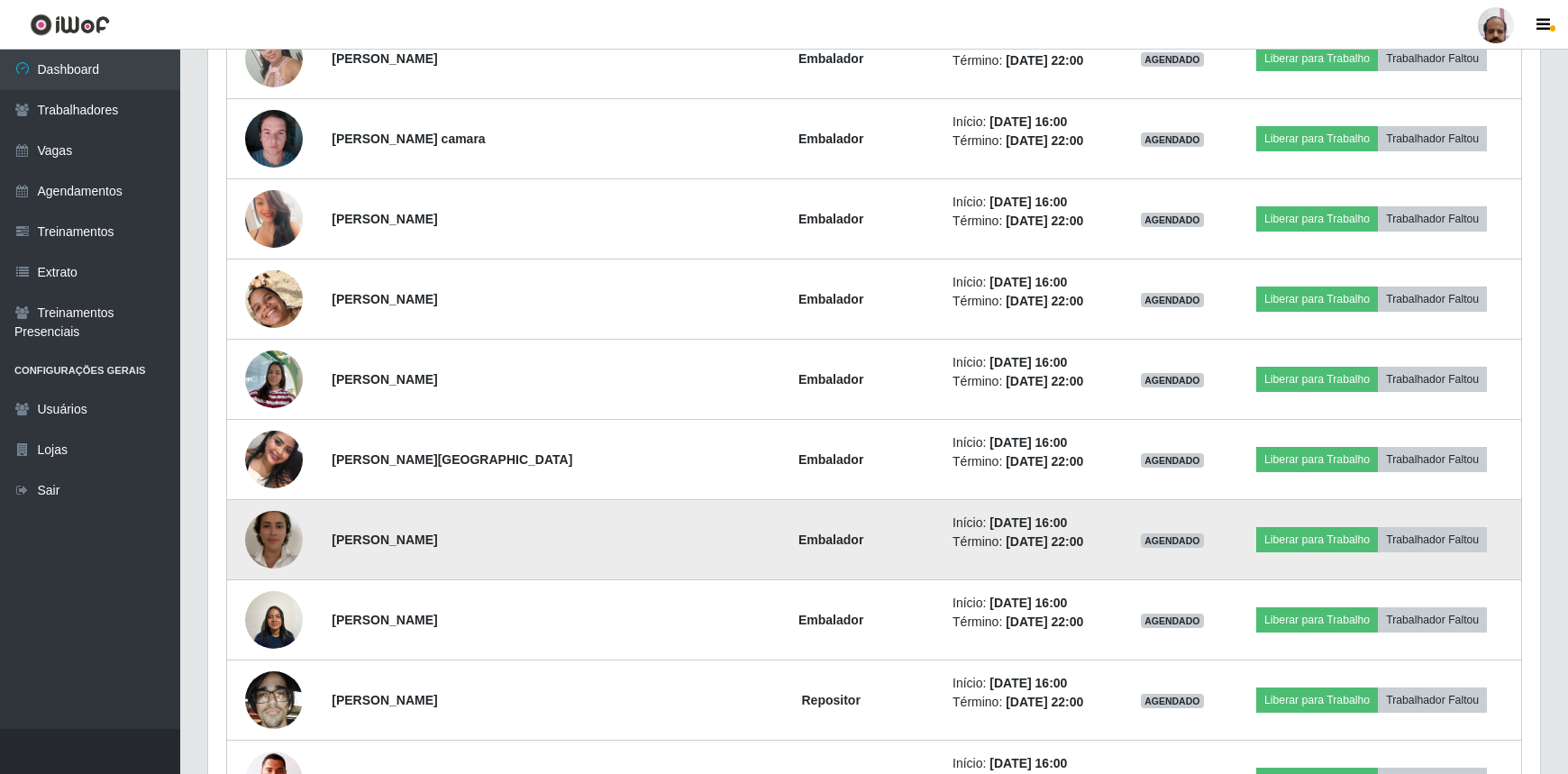
scroll to position [5082, 0]
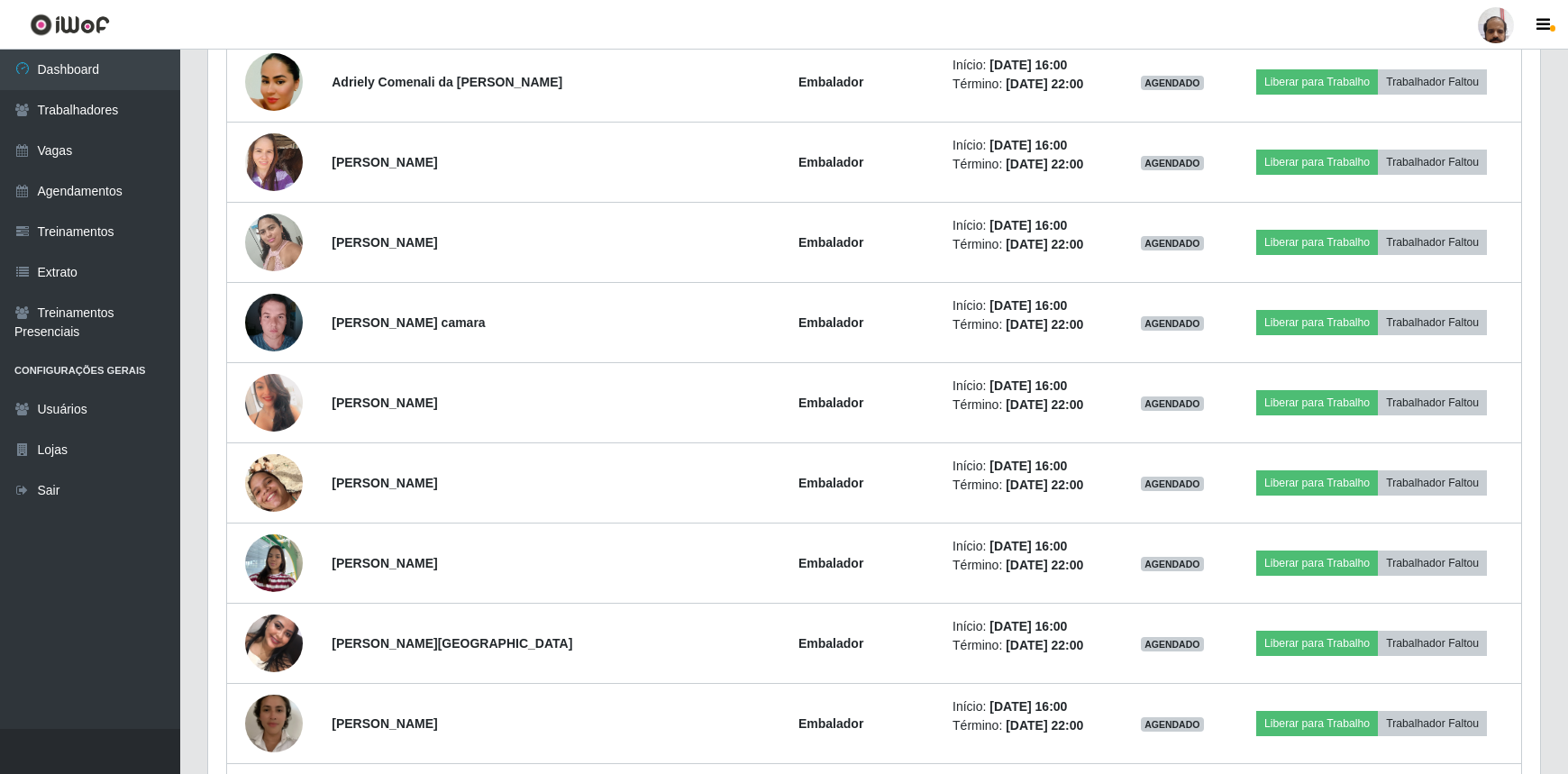
drag, startPoint x: 1568, startPoint y: 264, endPoint x: 1553, endPoint y: -30, distance: 294.4
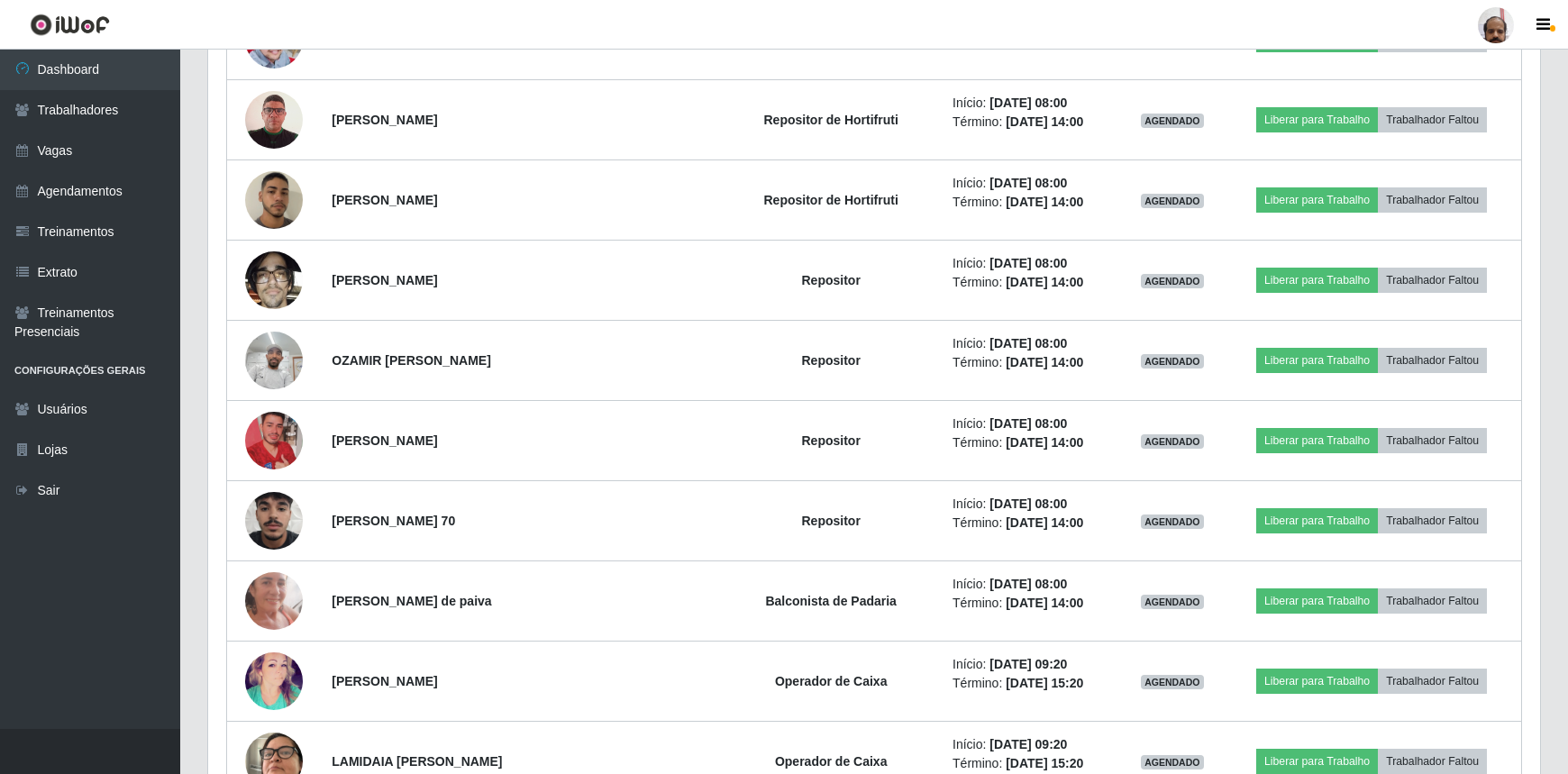
scroll to position [0, 0]
